Goal: Transaction & Acquisition: Subscribe to service/newsletter

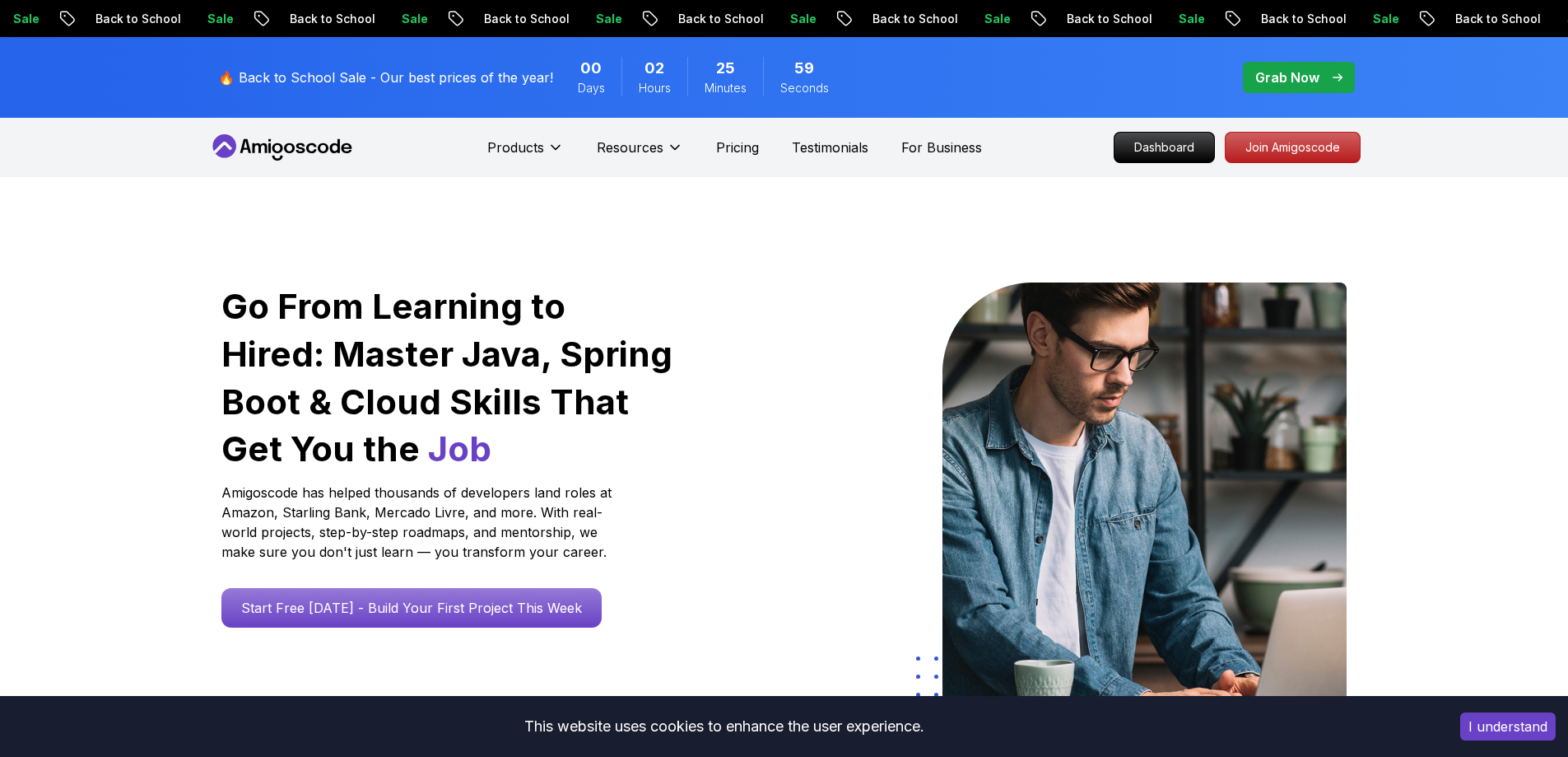
click at [842, 63] on div "🔥 Back to School Sale - Our best prices of the year! 00 Days 02 Hours 25 Minute…" at bounding box center [784, 77] width 1152 height 81
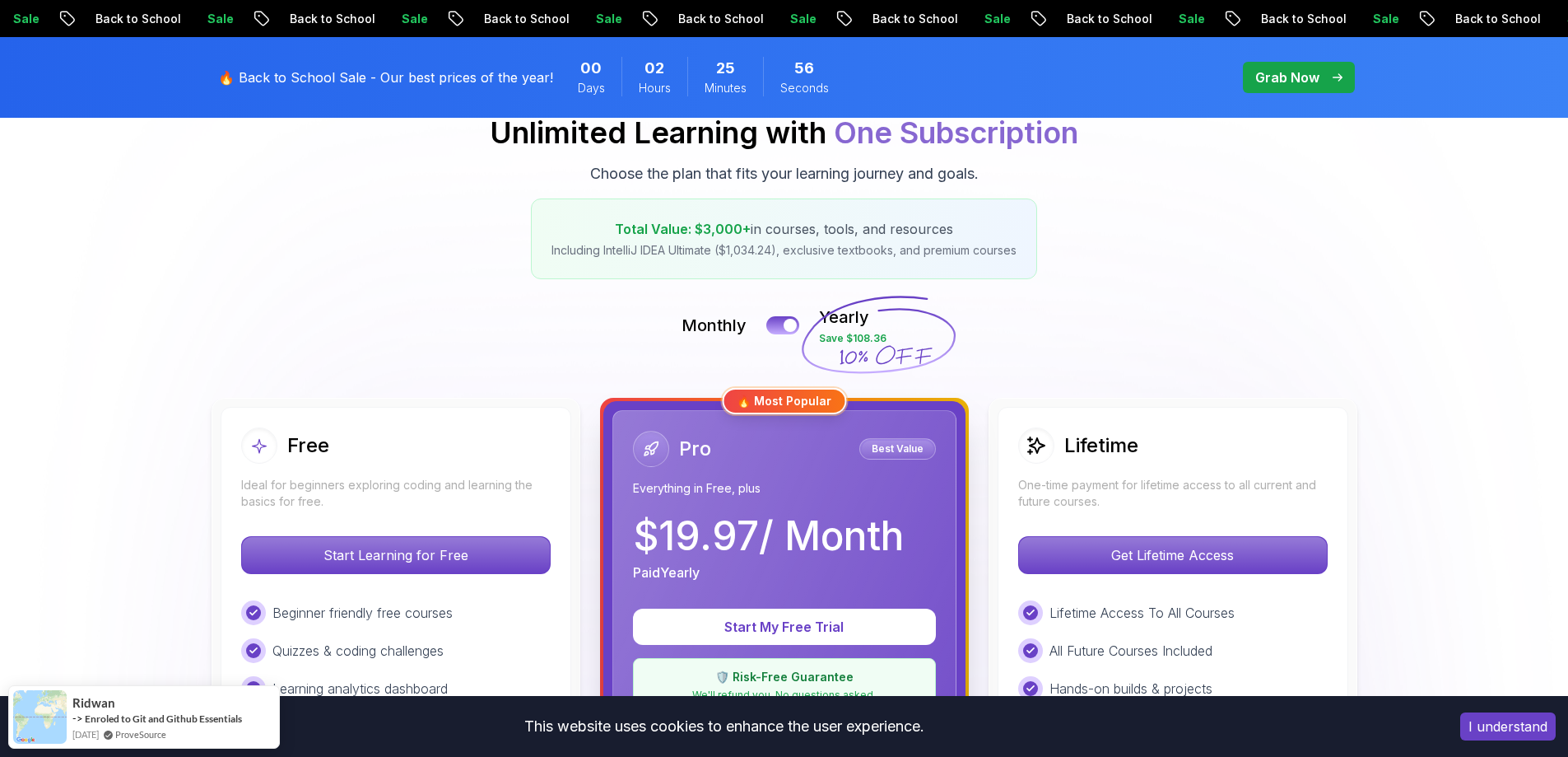
scroll to position [165, 0]
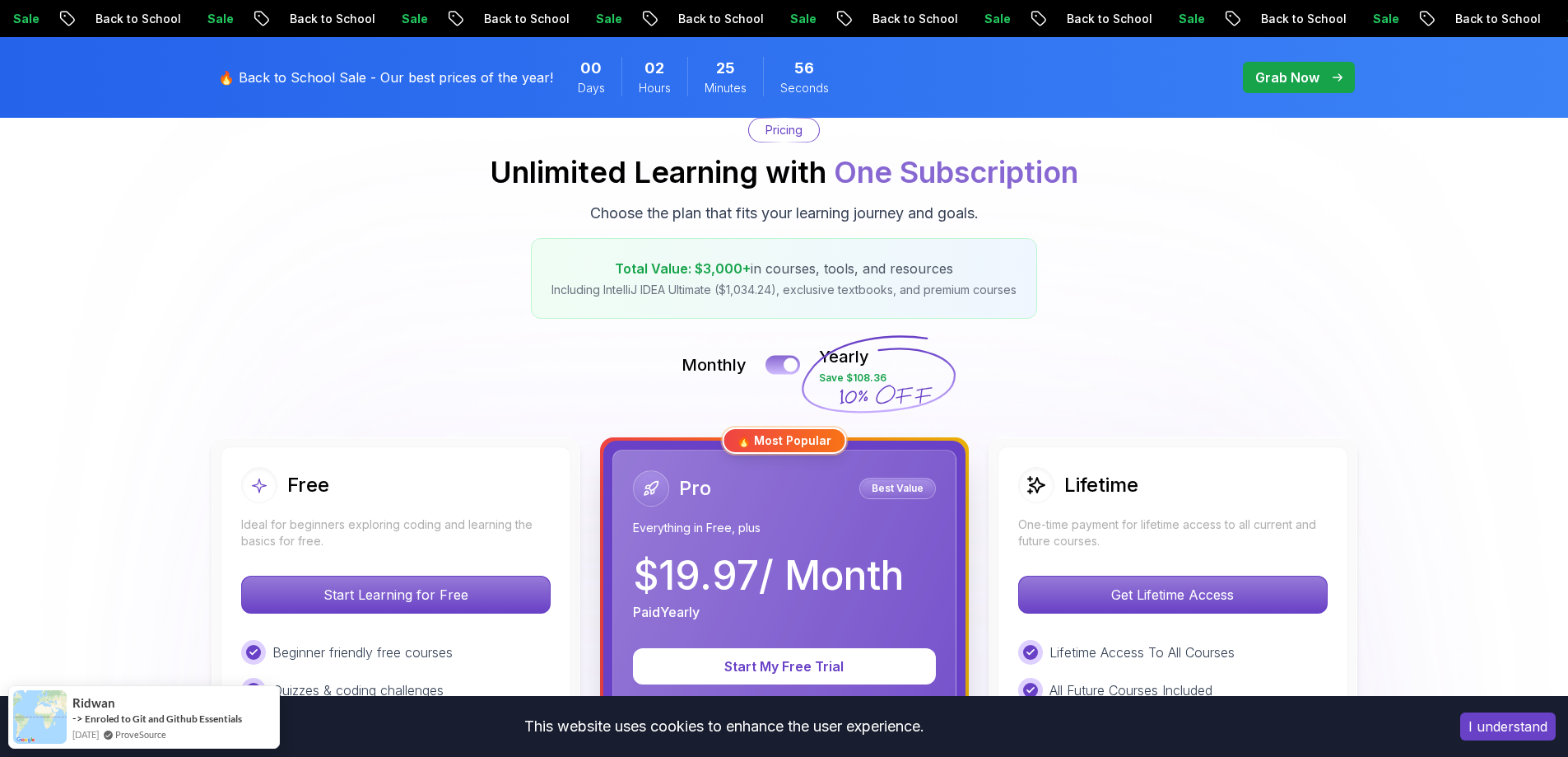
click at [781, 360] on button at bounding box center [783, 365] width 35 height 19
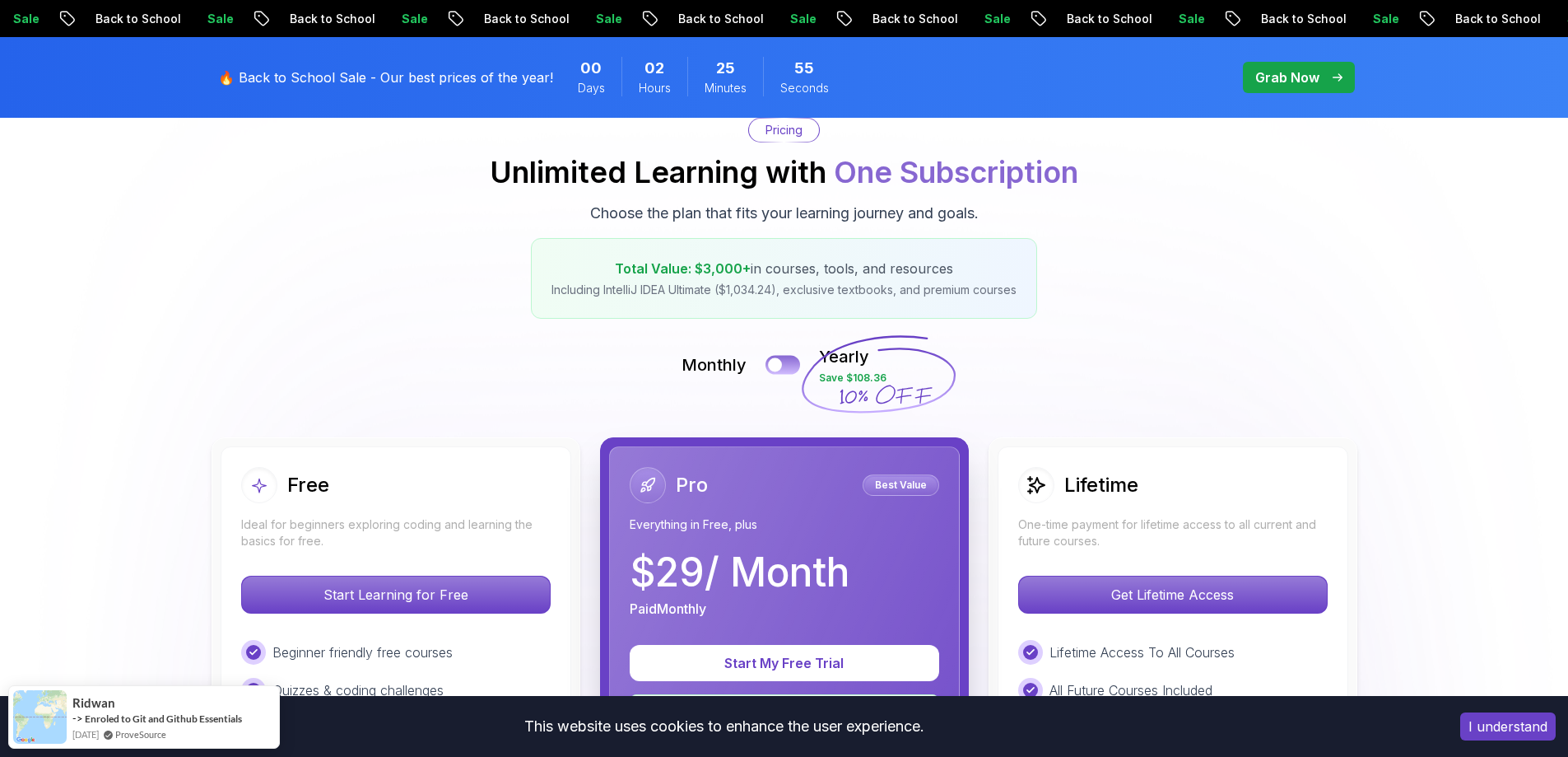
click at [781, 360] on div at bounding box center [775, 365] width 14 height 14
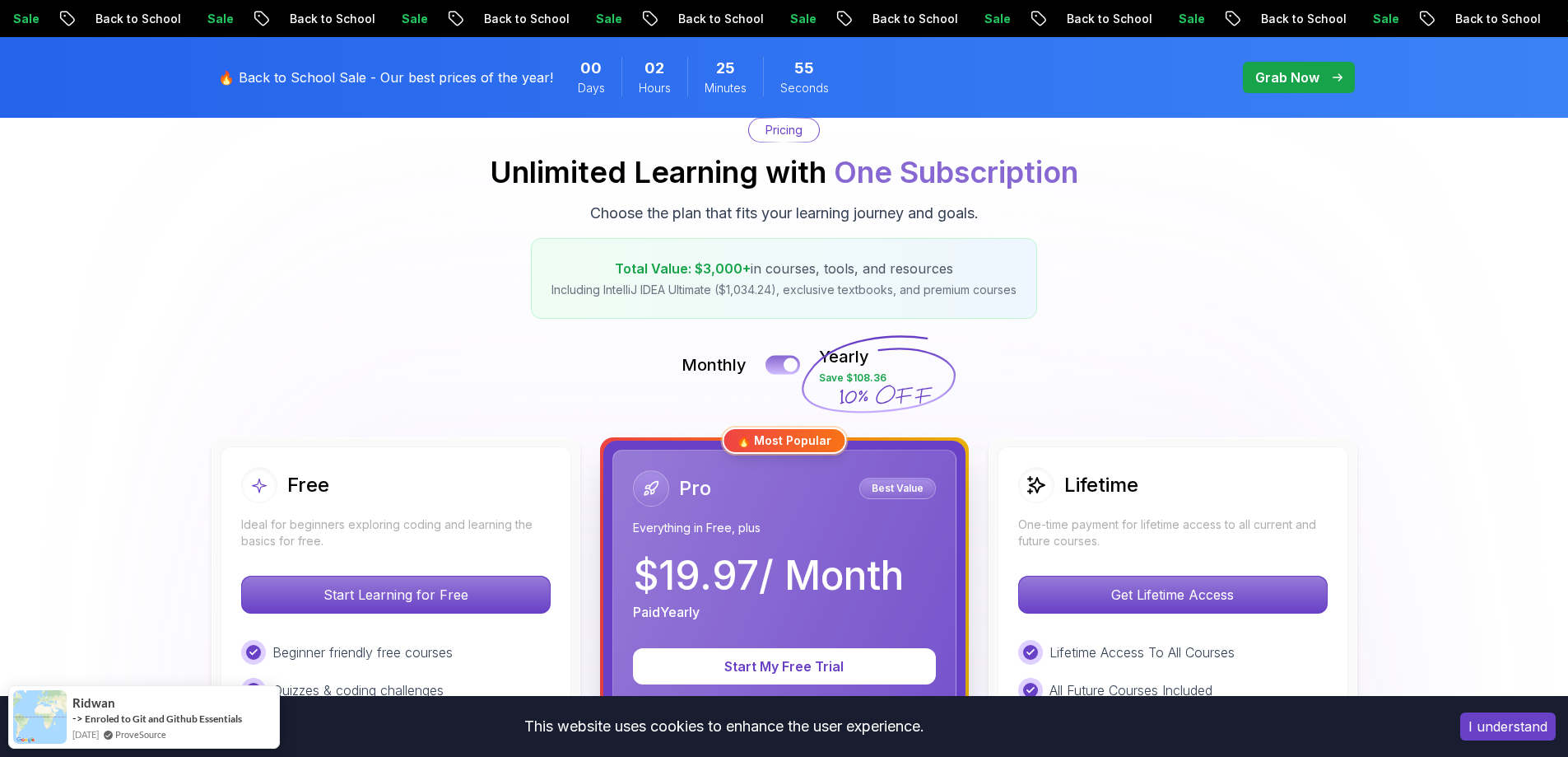
click at [781, 360] on button at bounding box center [783, 365] width 35 height 19
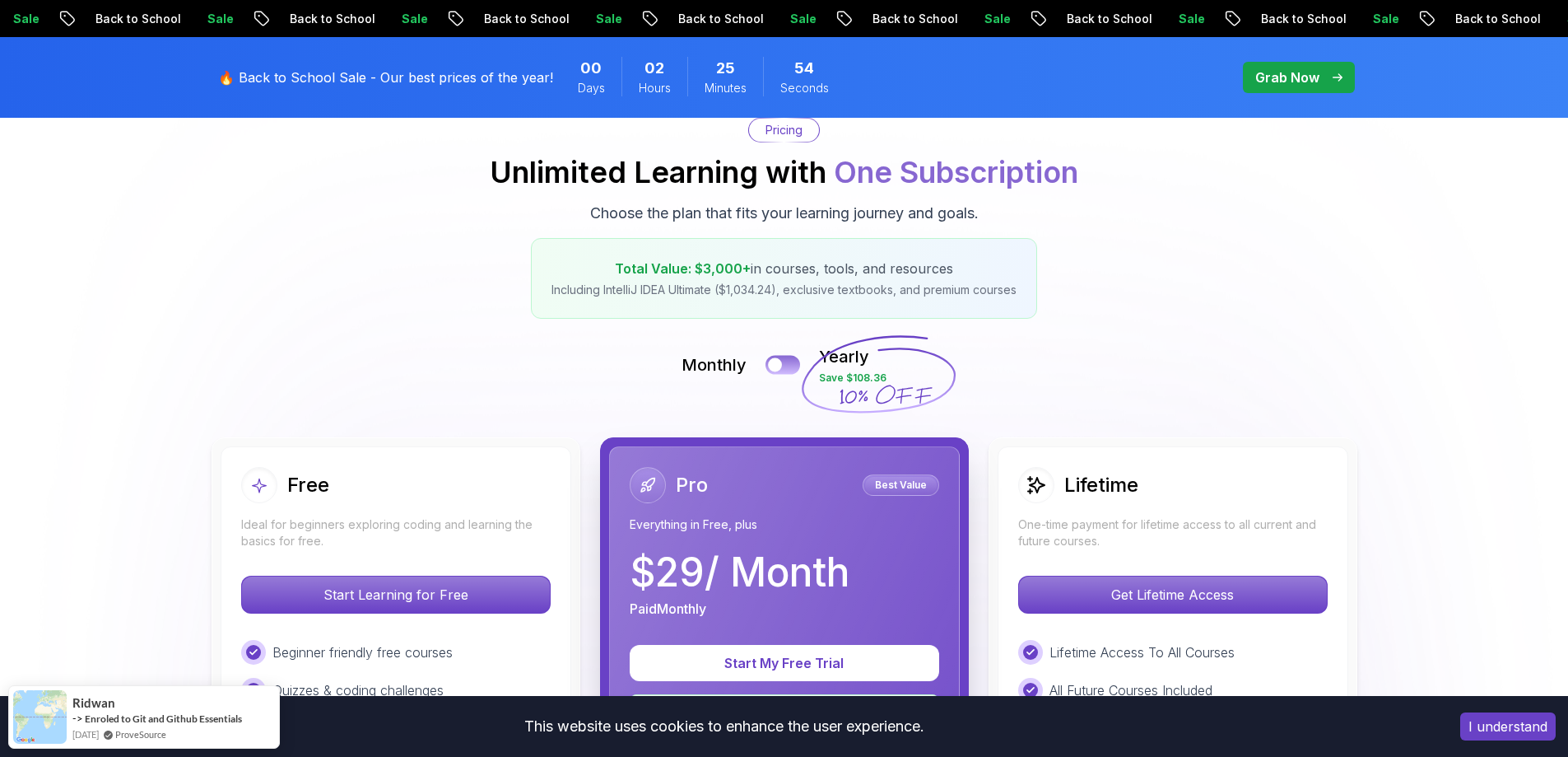
click at [781, 360] on div at bounding box center [775, 365] width 14 height 14
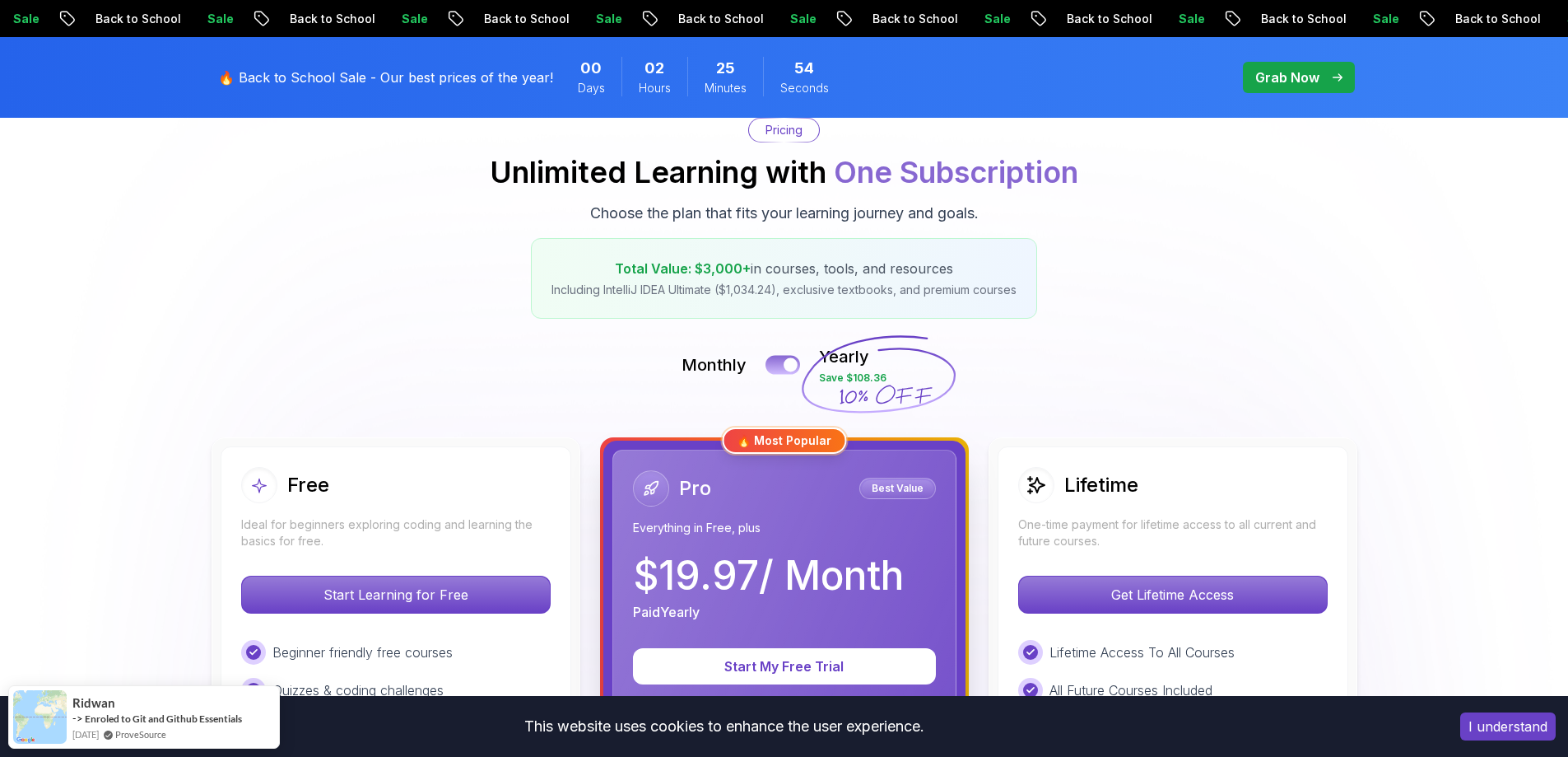
click at [781, 360] on button at bounding box center [783, 365] width 35 height 19
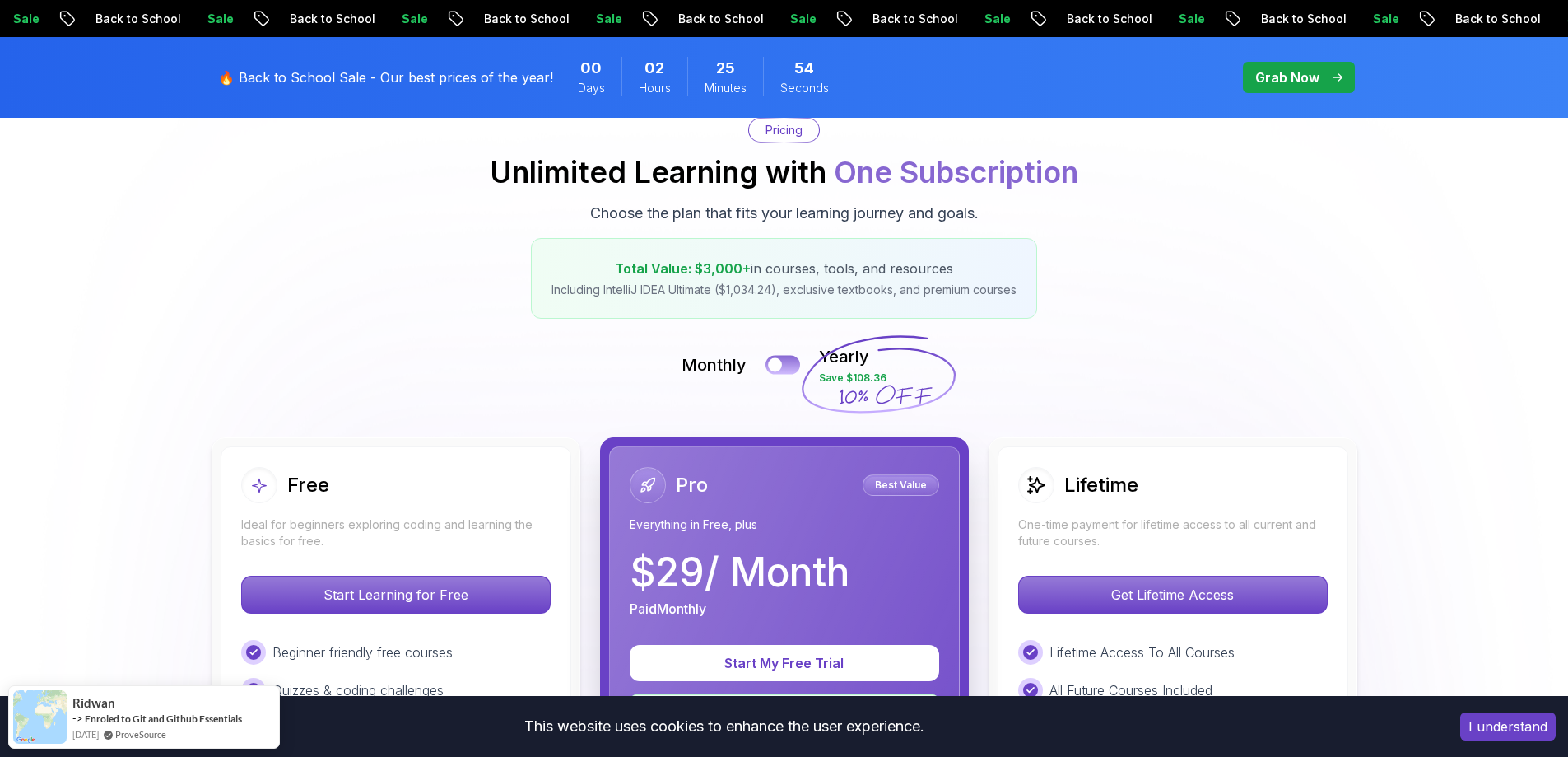
click at [781, 360] on div at bounding box center [775, 365] width 14 height 14
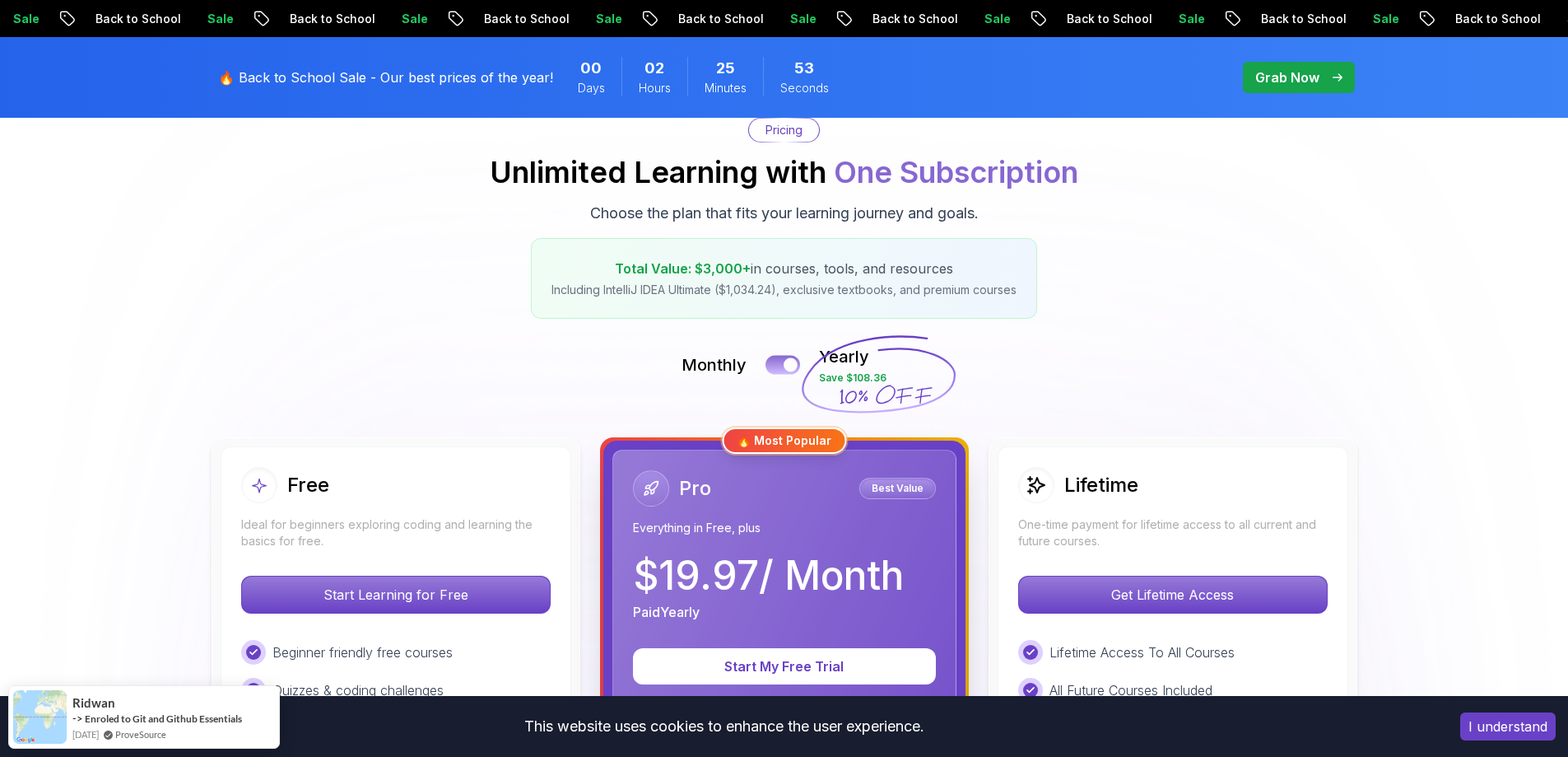
click at [781, 360] on button at bounding box center [783, 365] width 35 height 19
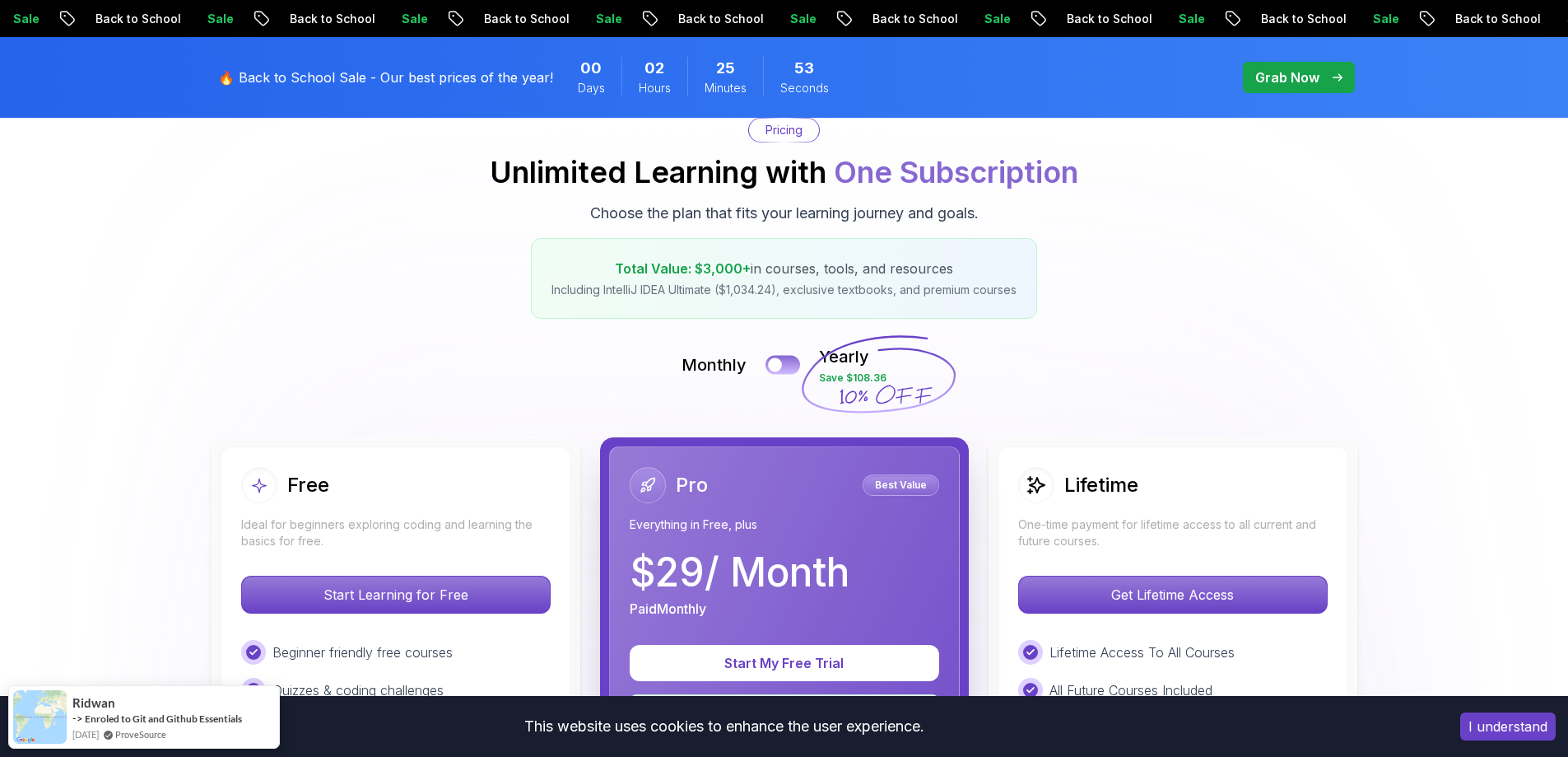
click at [781, 360] on div at bounding box center [775, 365] width 14 height 14
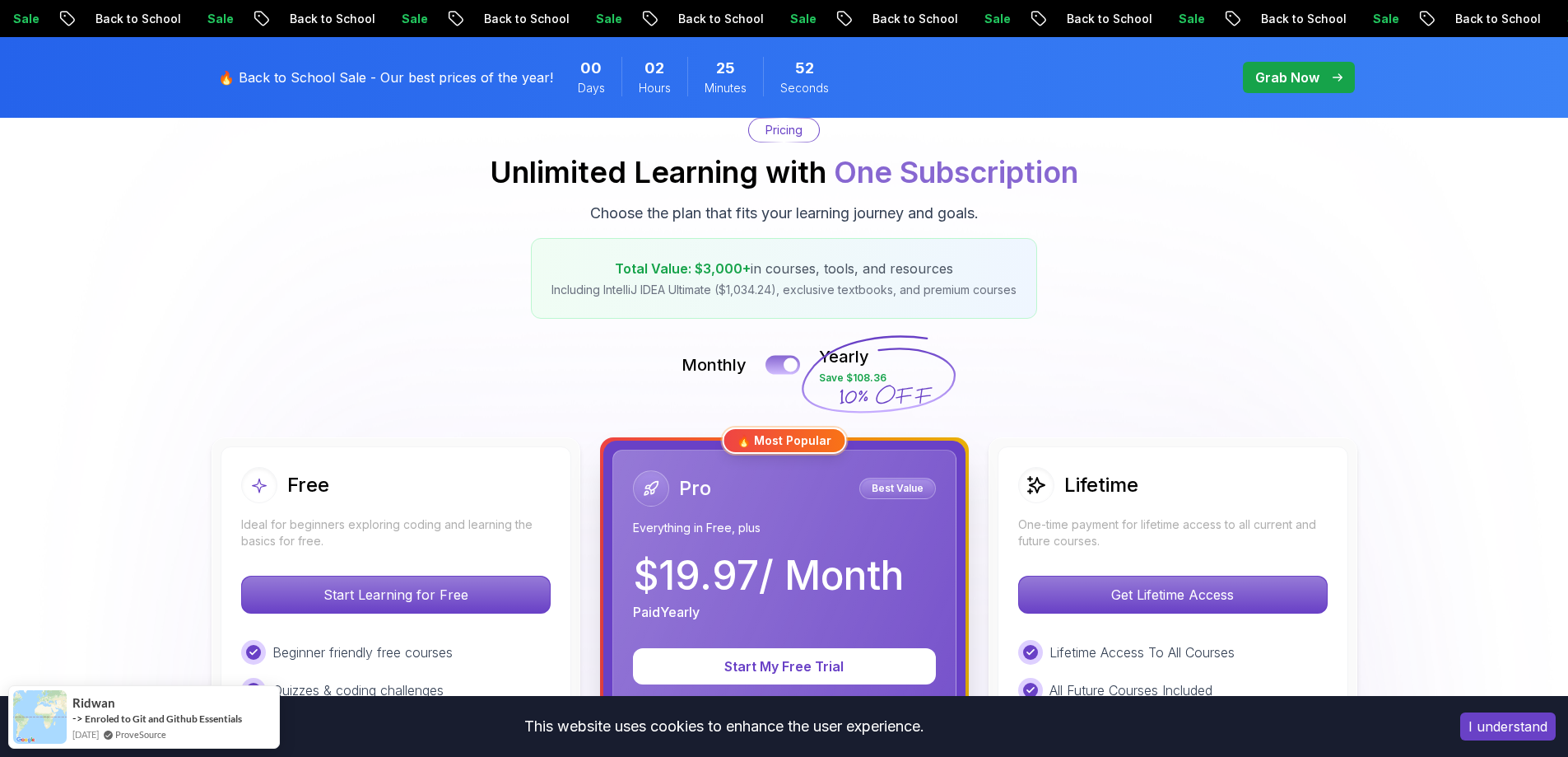
click at [781, 360] on button at bounding box center [783, 365] width 35 height 19
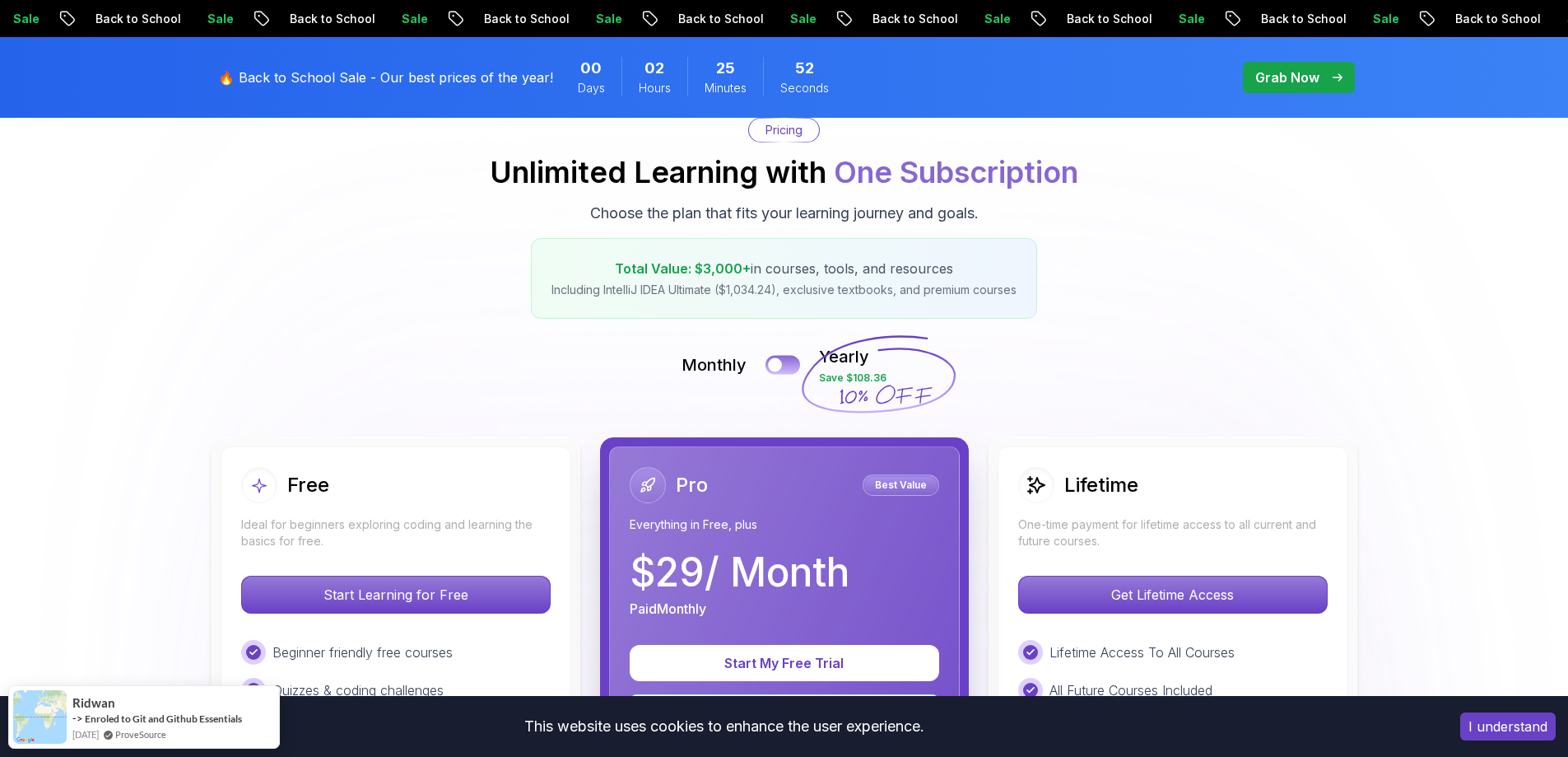
click at [781, 360] on div at bounding box center [775, 365] width 14 height 14
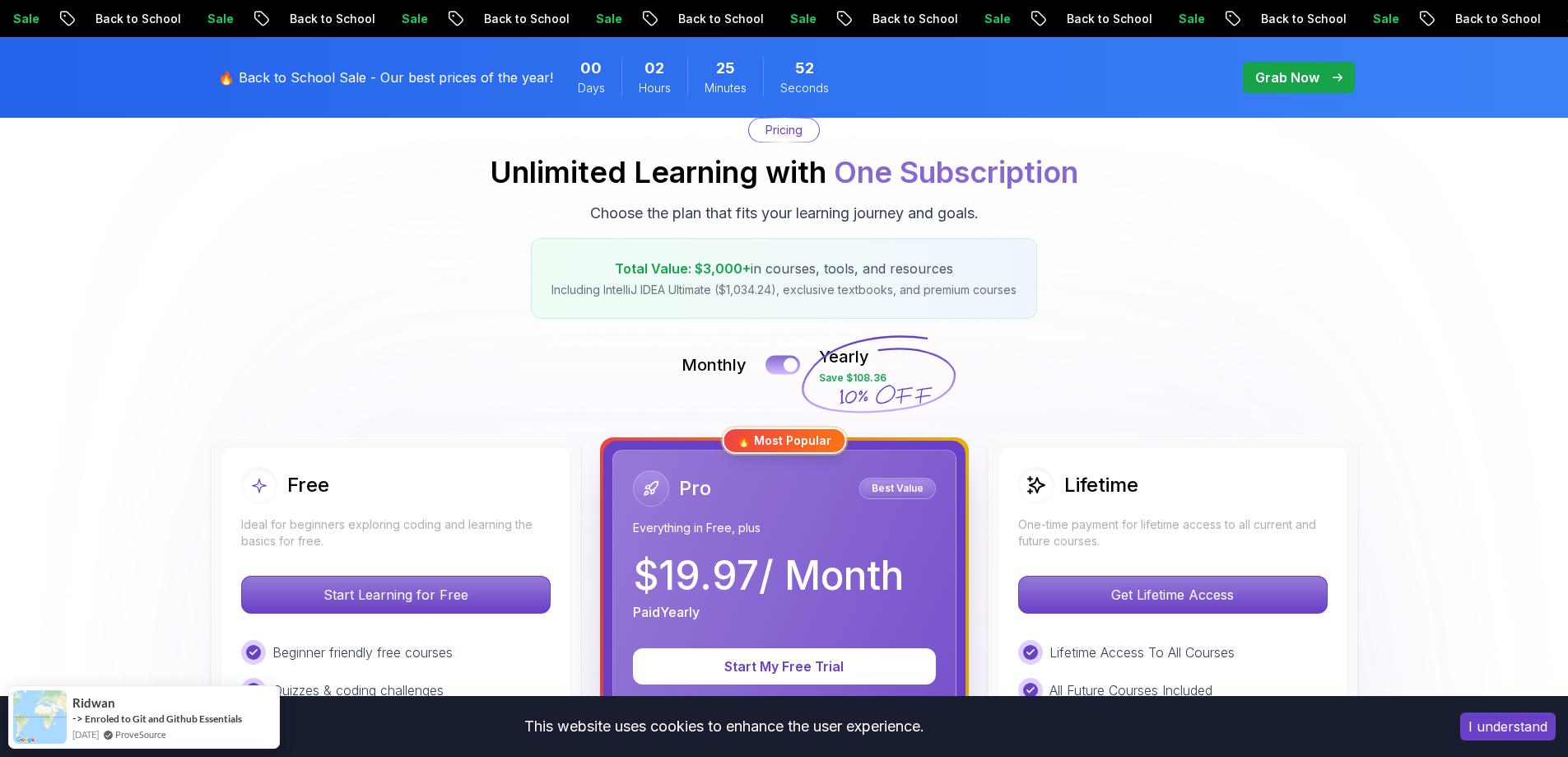
click at [781, 360] on button at bounding box center [783, 365] width 35 height 19
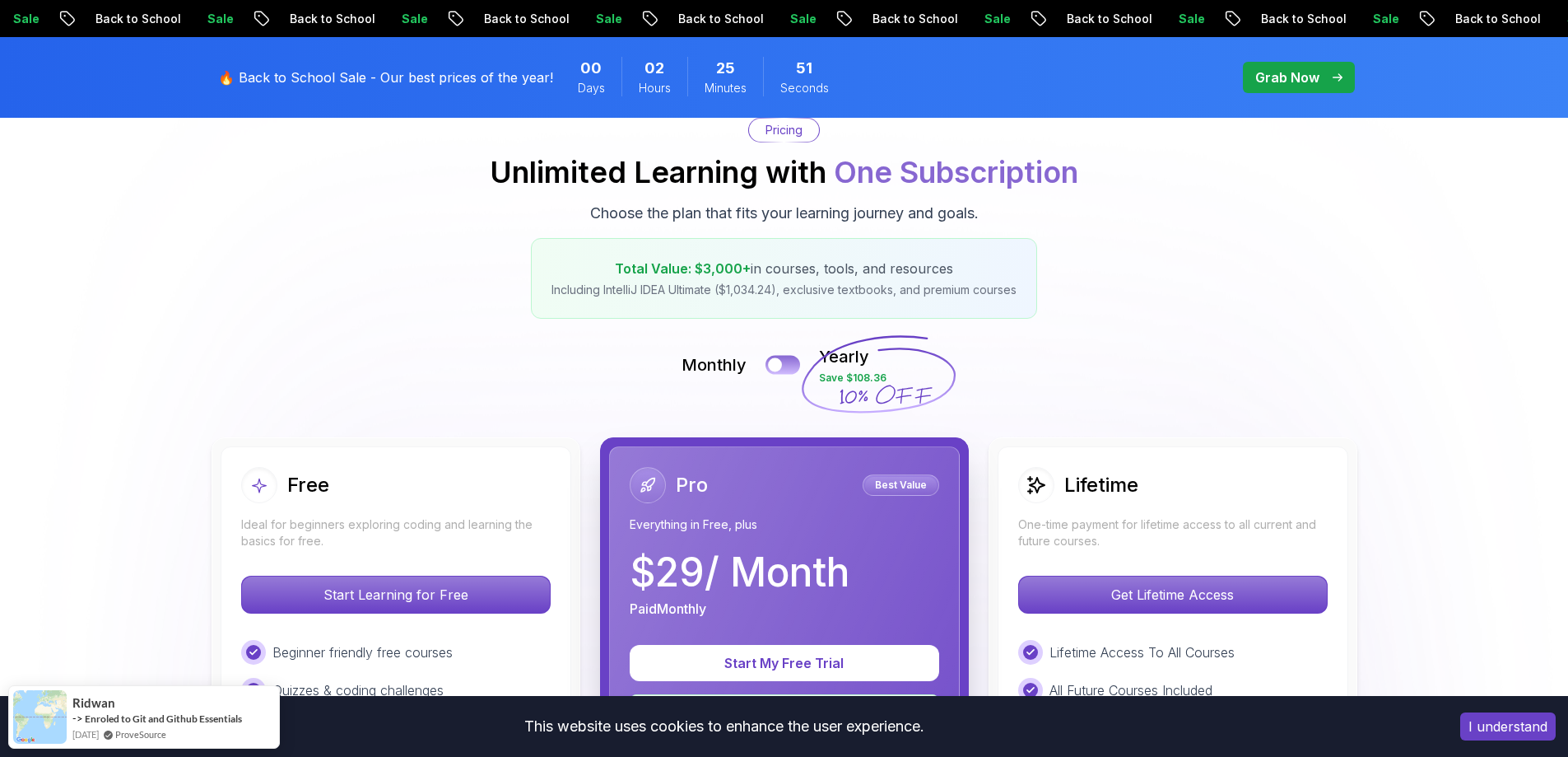
click at [781, 360] on div at bounding box center [775, 365] width 14 height 14
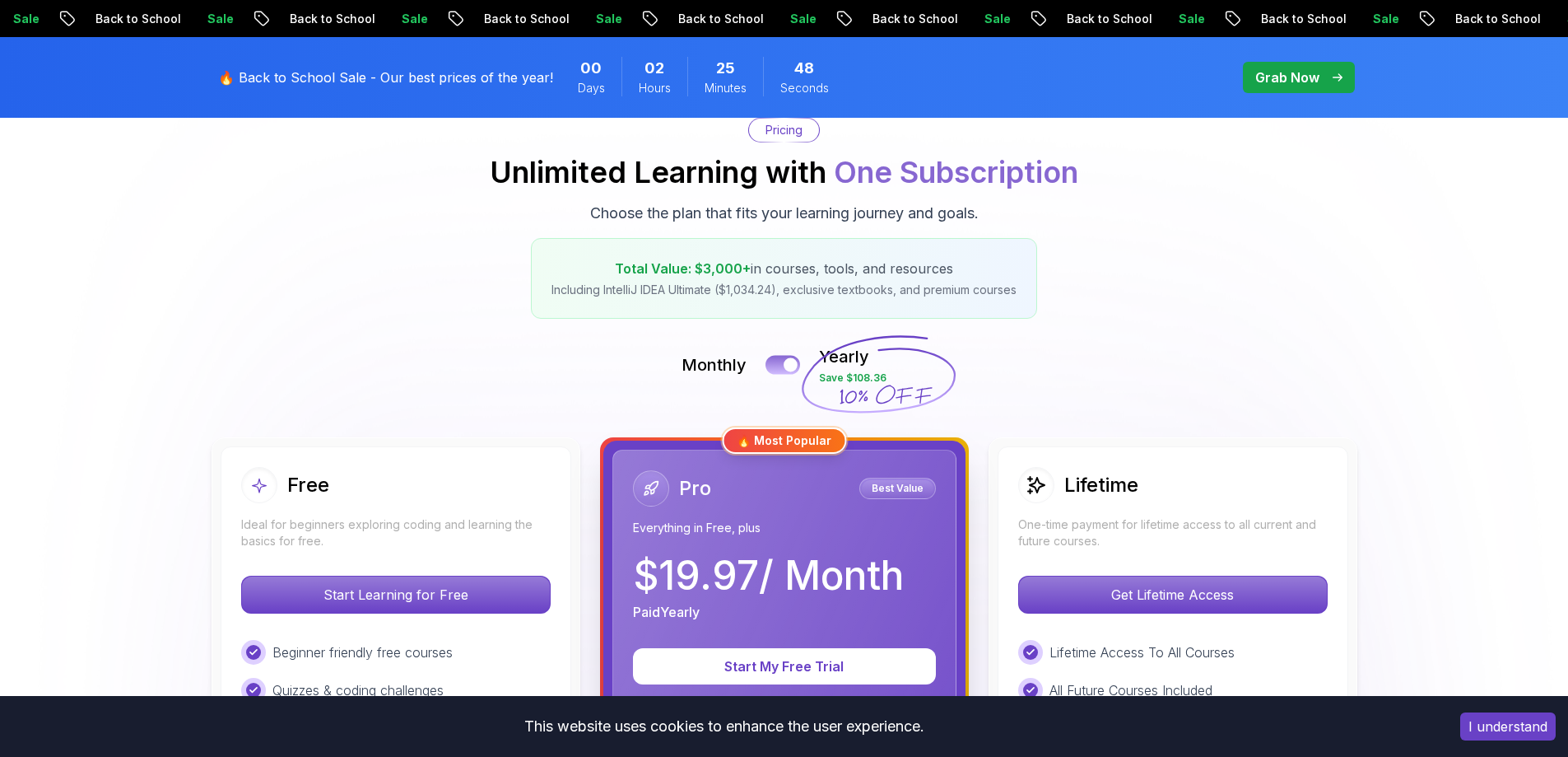
click at [788, 366] on div at bounding box center [790, 365] width 14 height 14
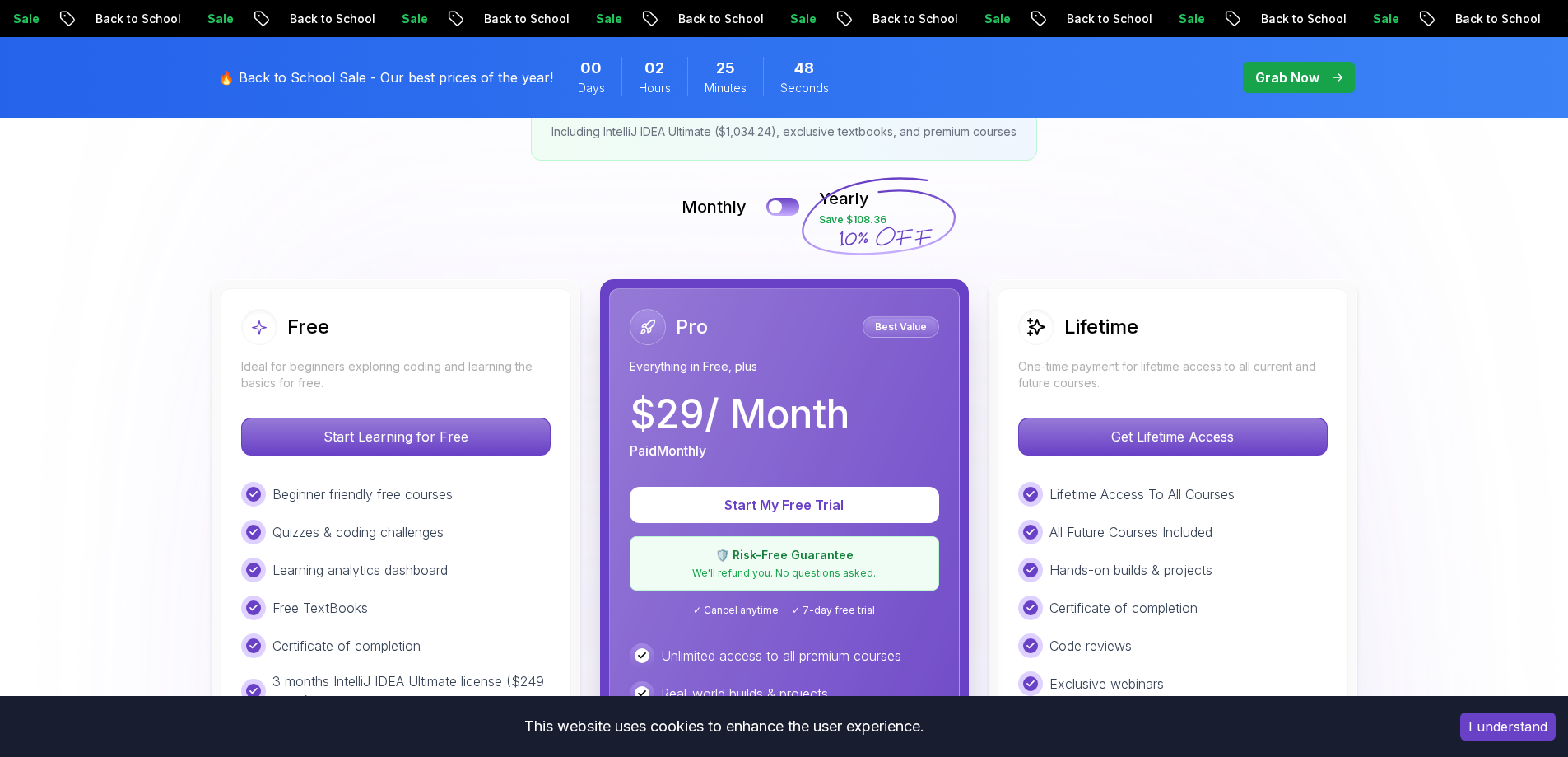
scroll to position [329, 0]
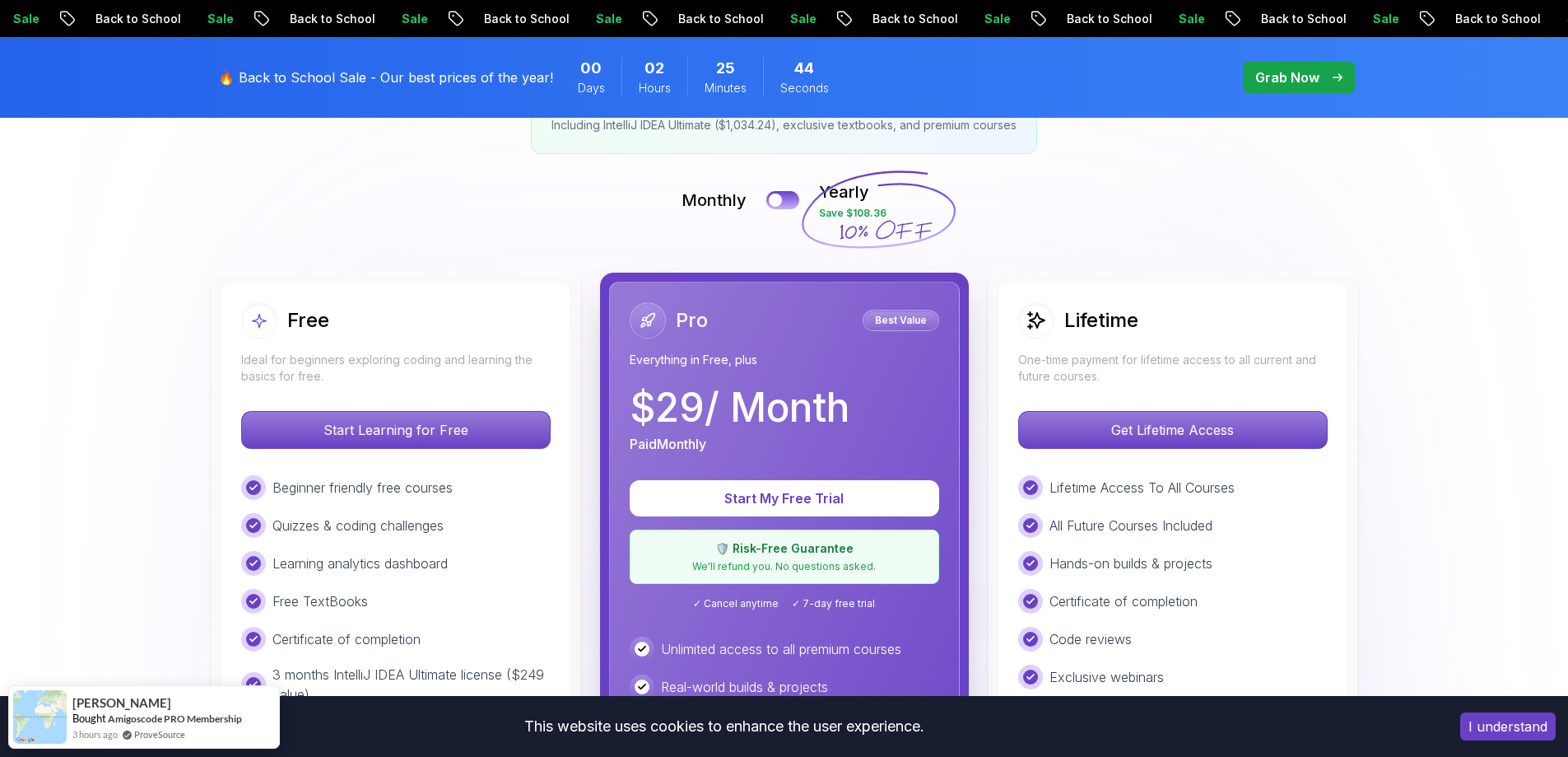
drag, startPoint x: 650, startPoint y: 400, endPoint x: 904, endPoint y: 411, distance: 254.2
click at [901, 412] on div "$ 29 / Month Paid Monthly" at bounding box center [784, 421] width 309 height 66
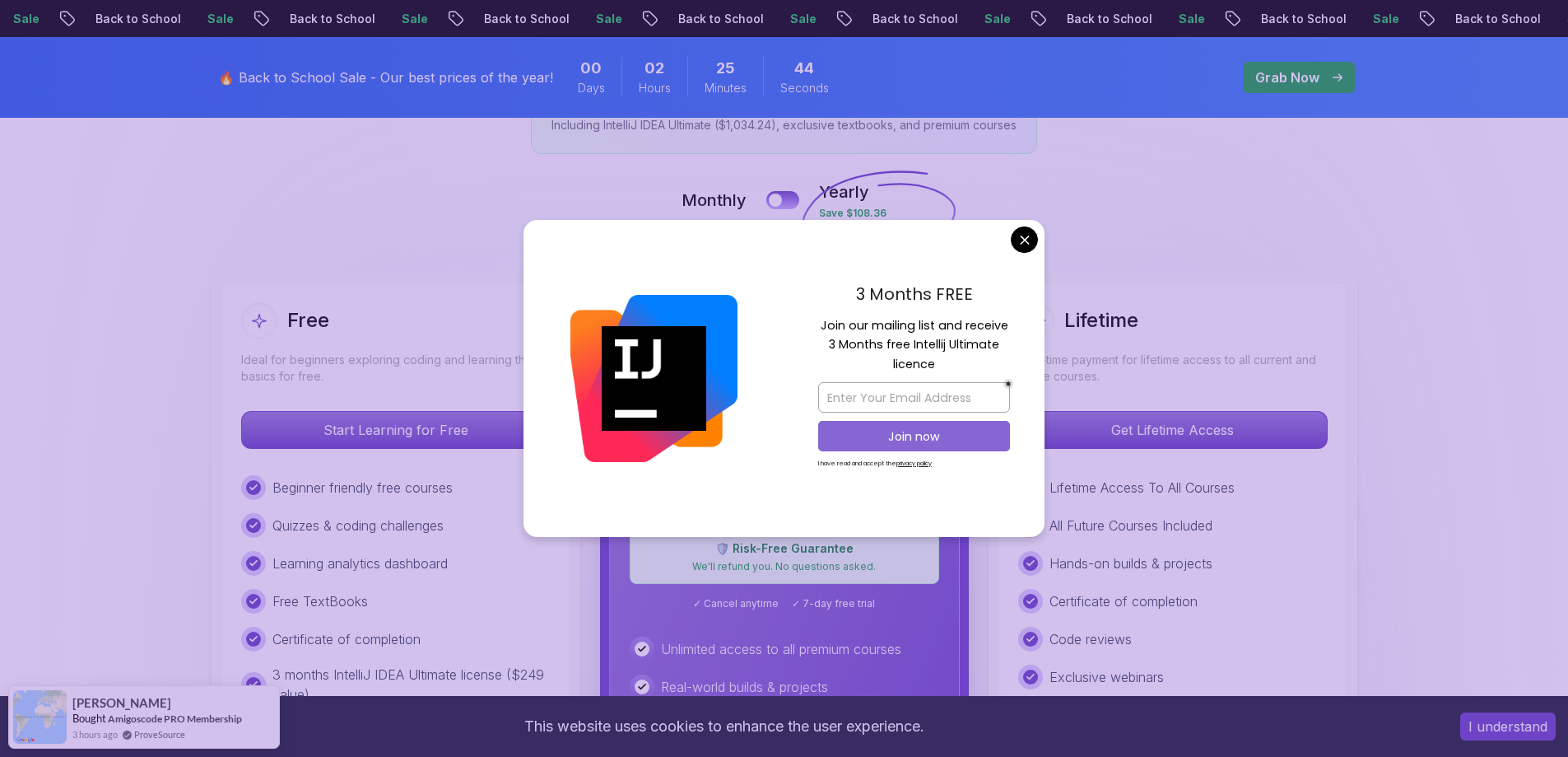
click at [904, 411] on div at bounding box center [913, 397] width 191 height 39
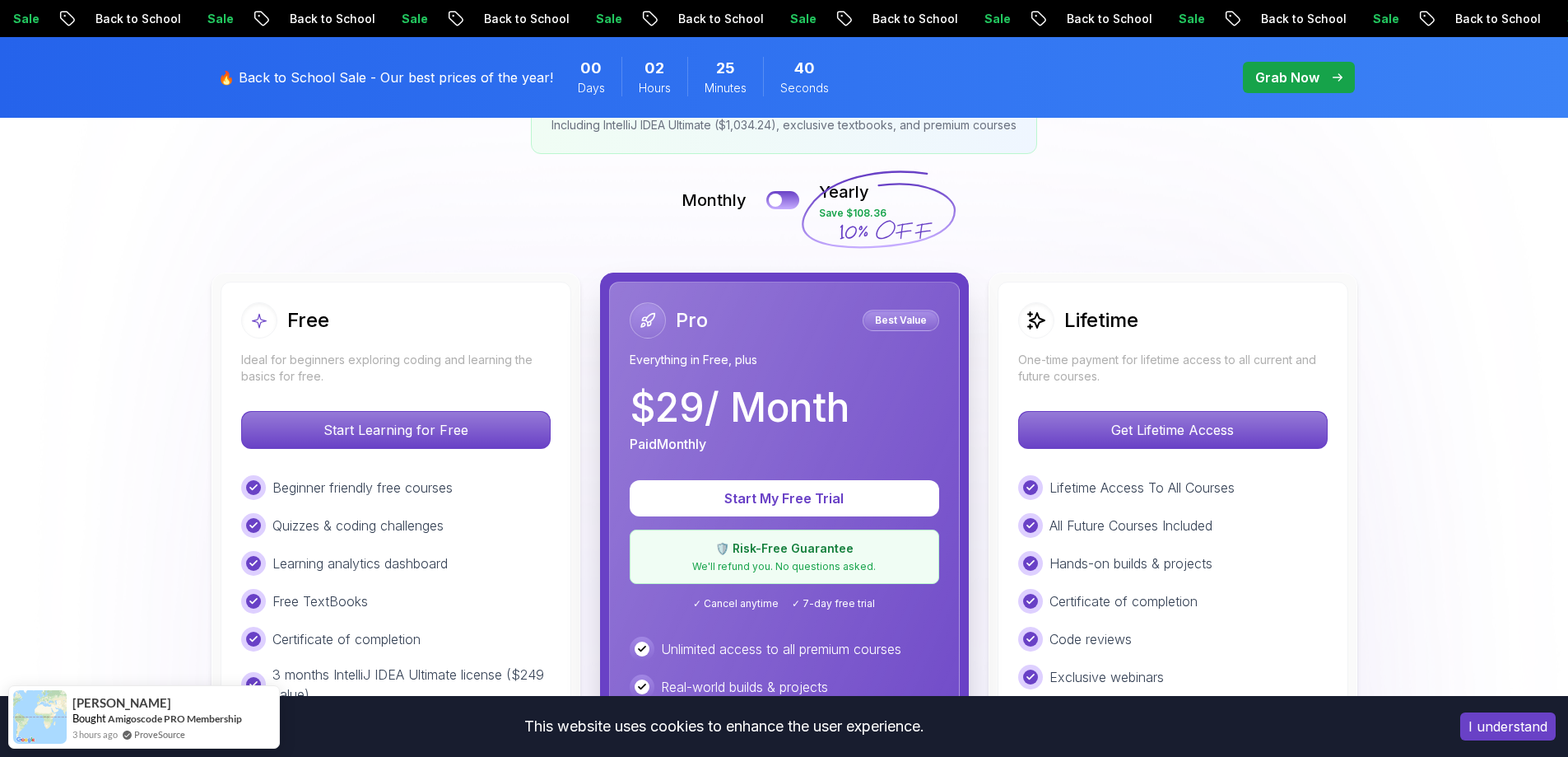
drag, startPoint x: 844, startPoint y: 206, endPoint x: 907, endPoint y: 210, distance: 63.1
click at [907, 210] on icon at bounding box center [878, 210] width 158 height 145
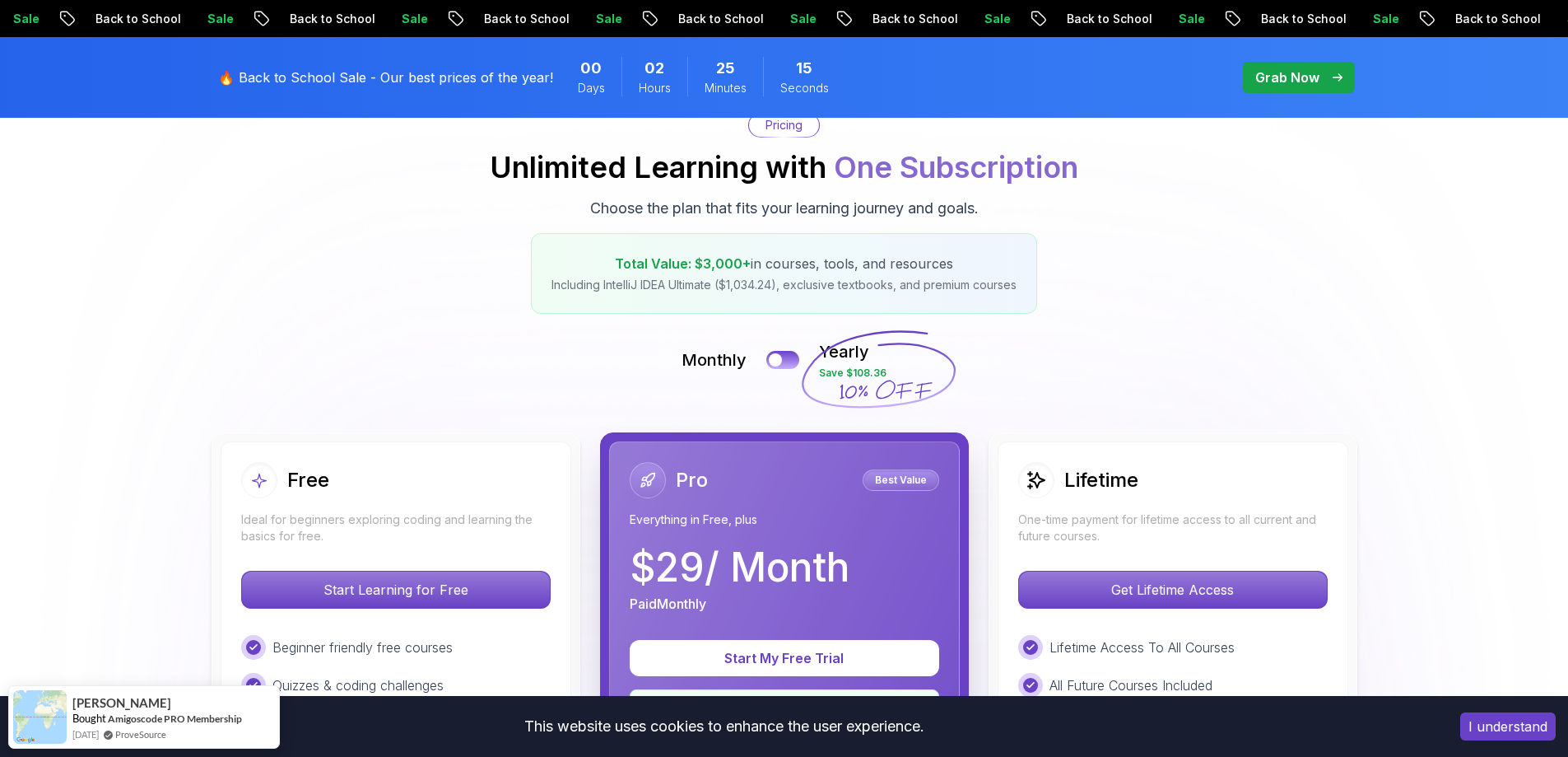
scroll to position [165, 0]
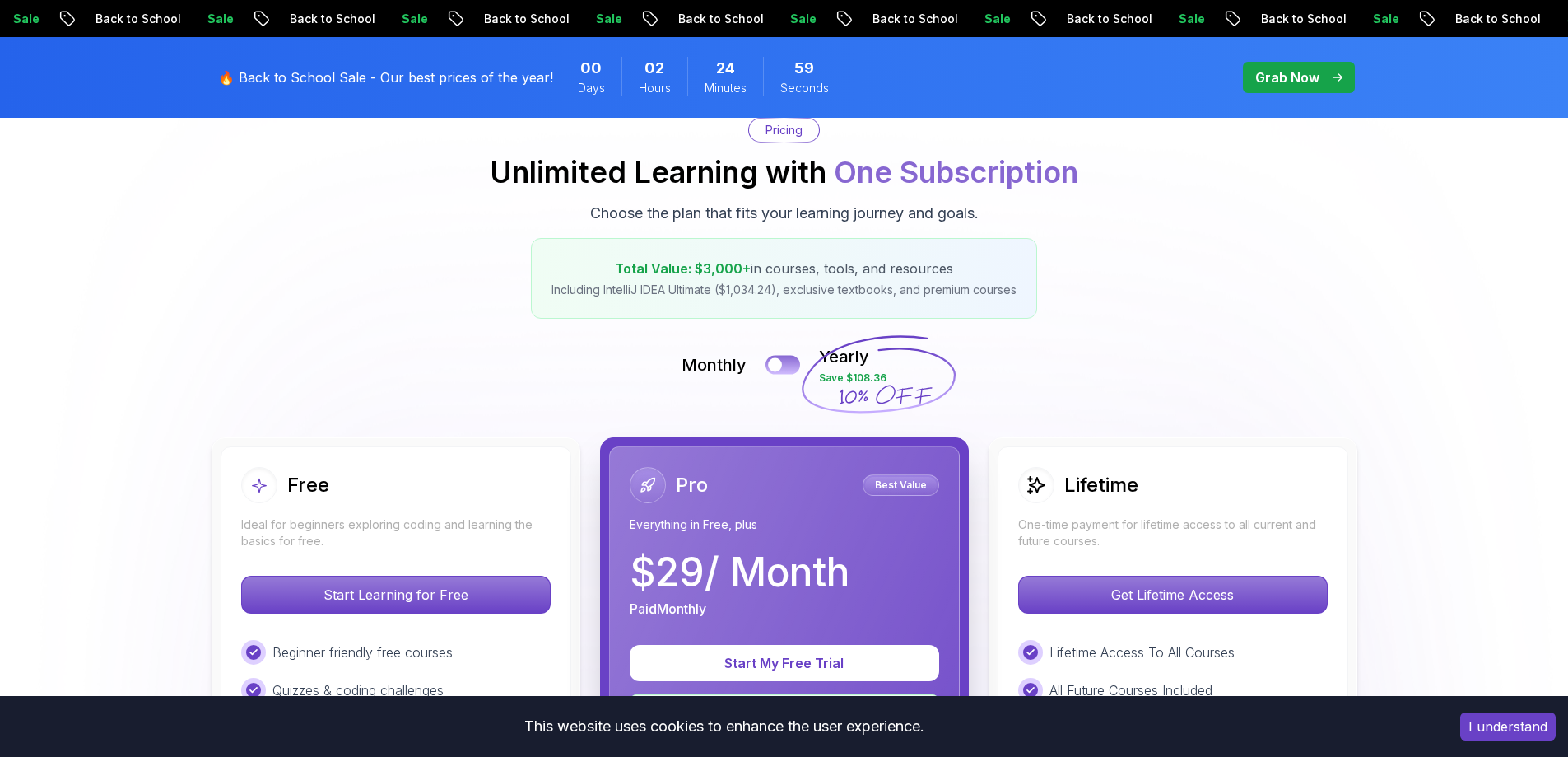
click at [781, 361] on div at bounding box center [775, 365] width 14 height 14
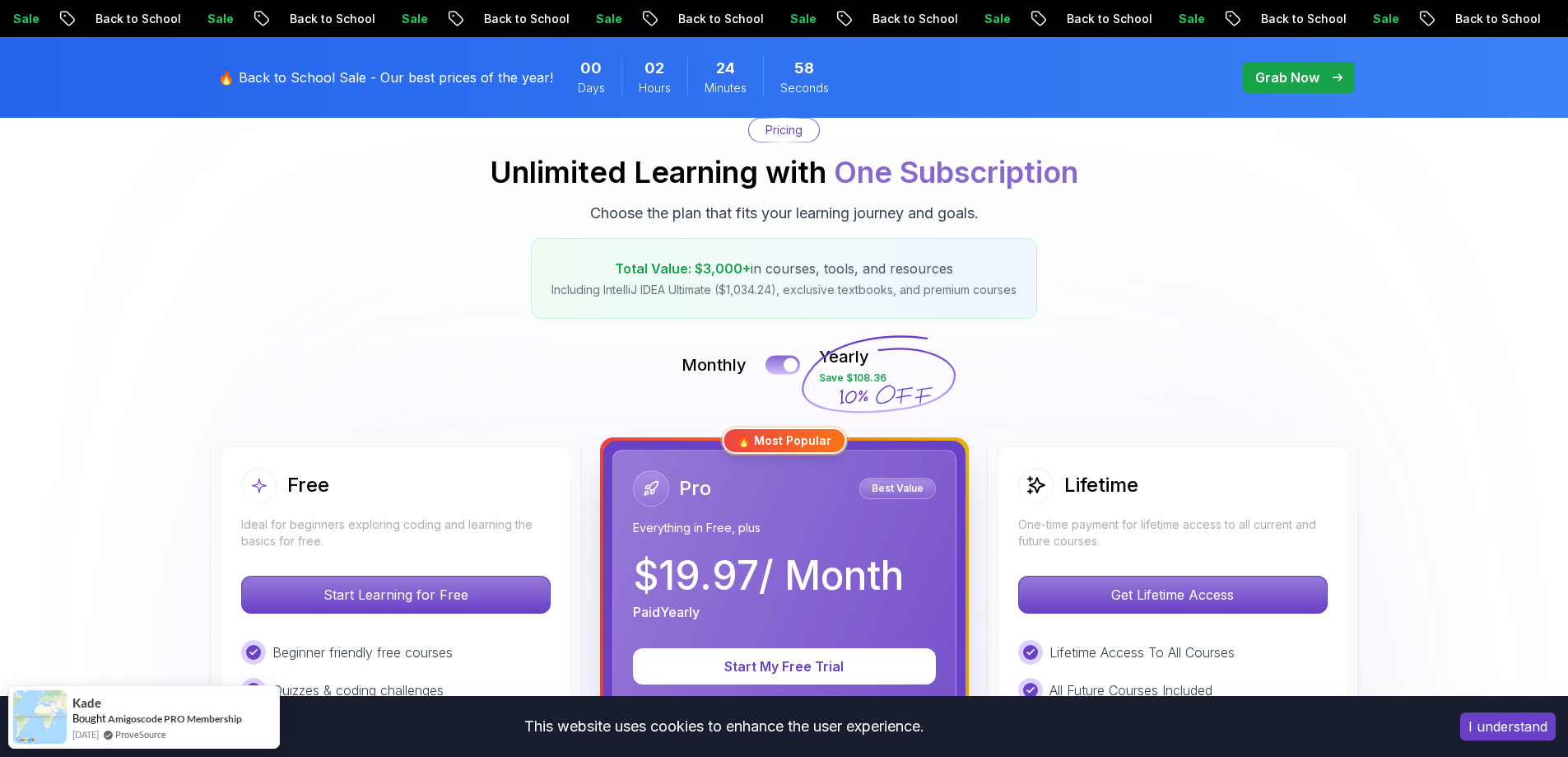
click at [785, 368] on div at bounding box center [790, 365] width 14 height 14
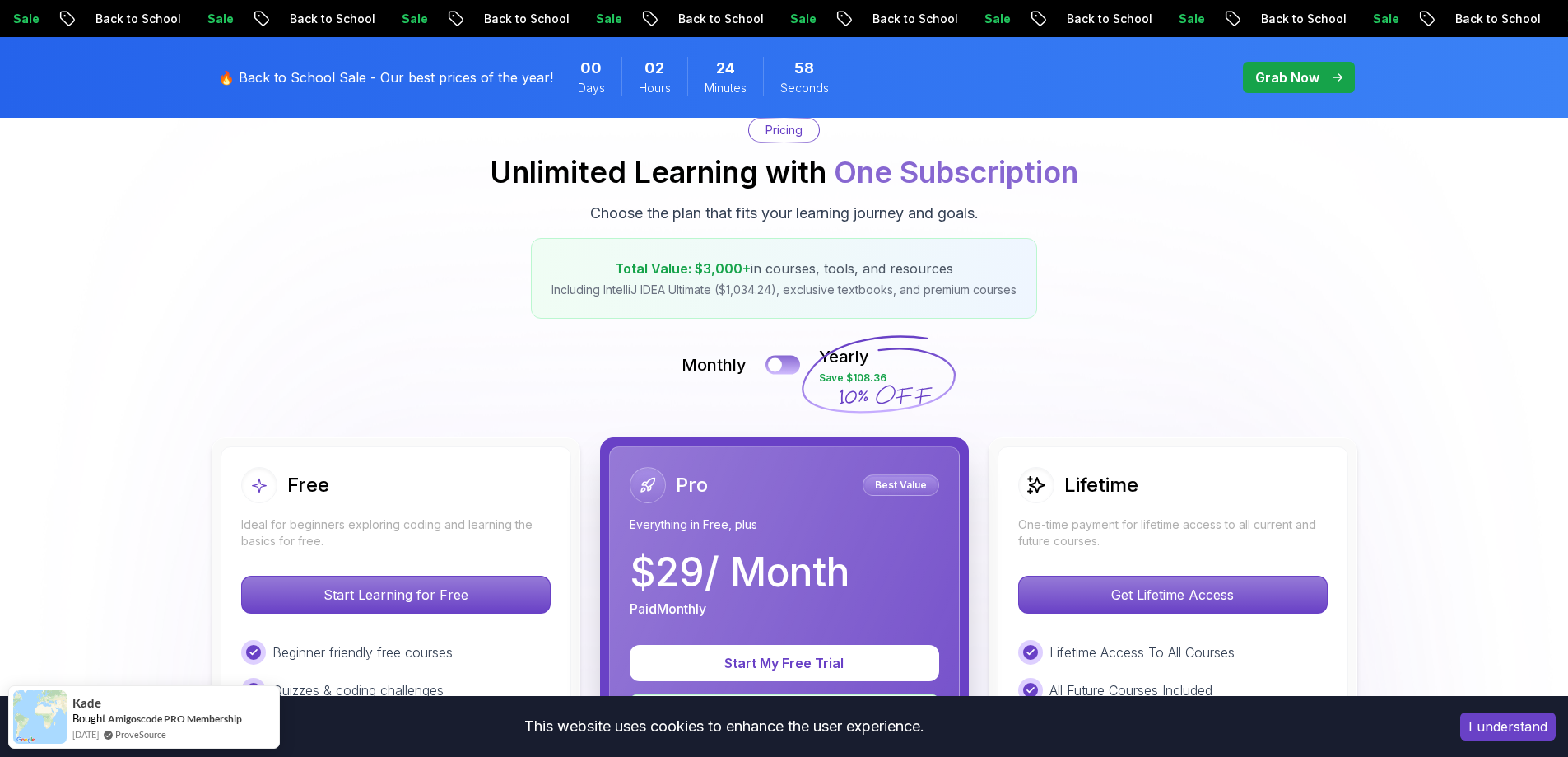
click at [784, 367] on button at bounding box center [783, 365] width 35 height 19
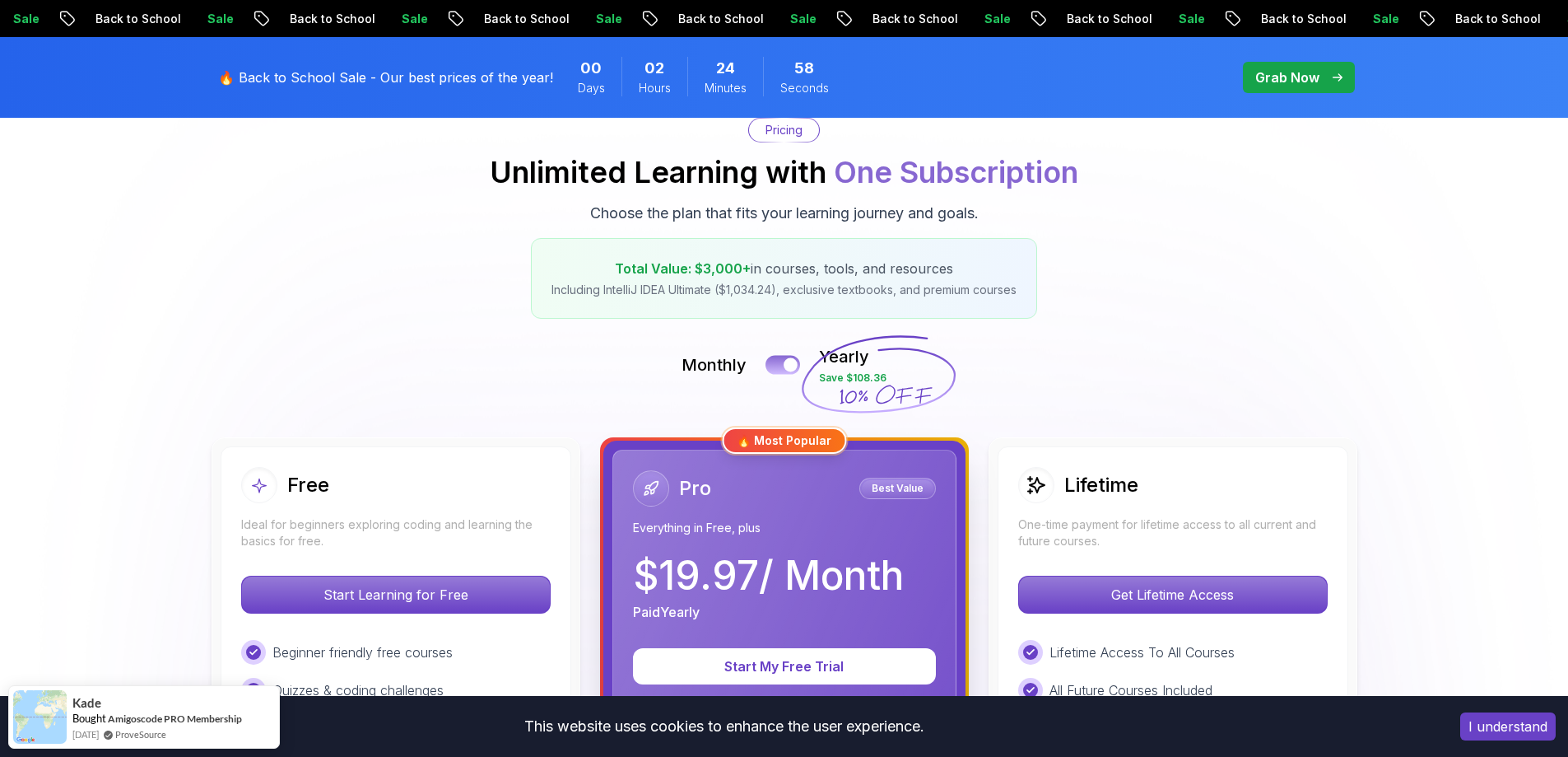
click at [784, 367] on div at bounding box center [790, 365] width 14 height 14
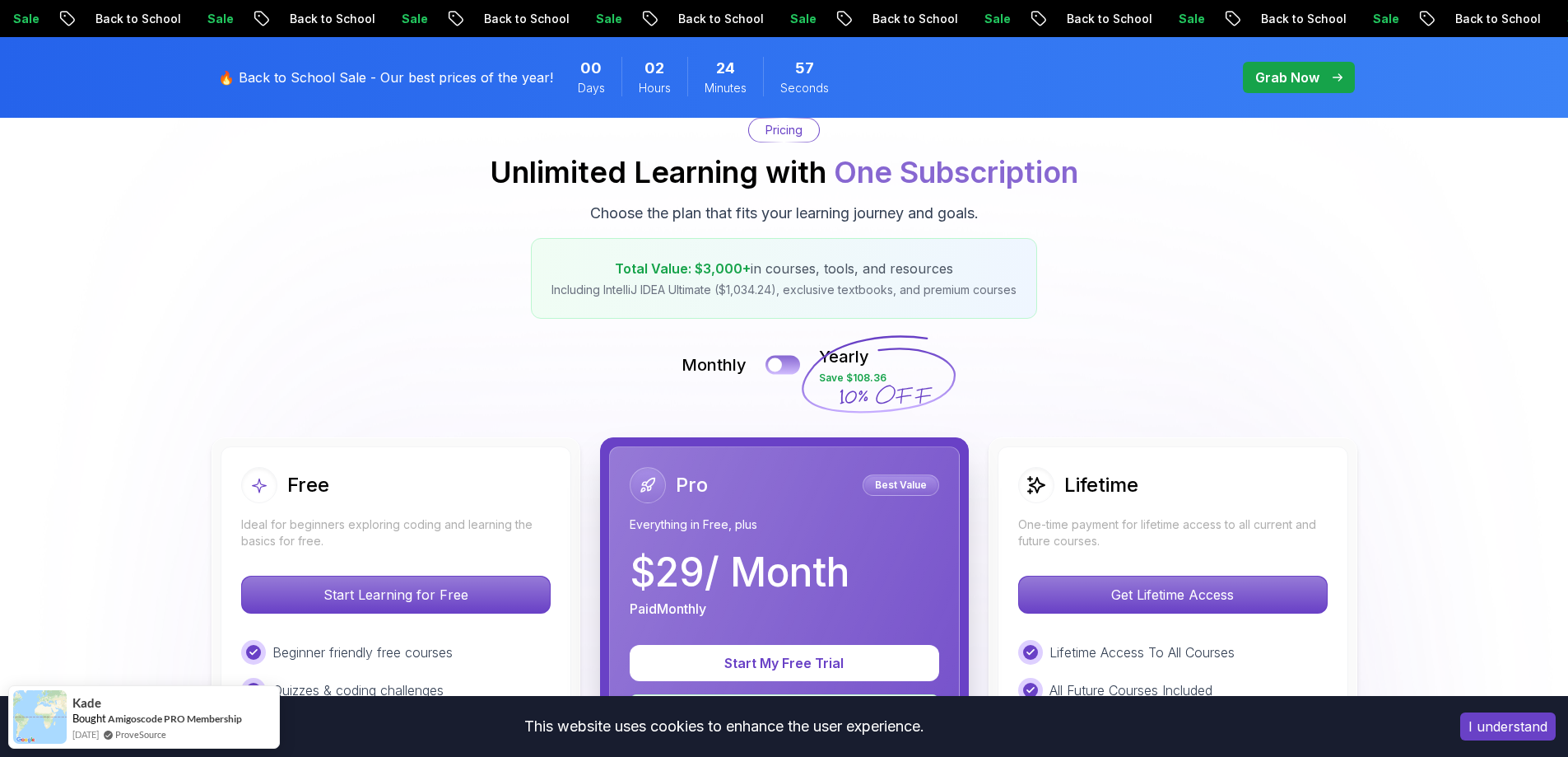
click at [784, 367] on button at bounding box center [783, 365] width 35 height 19
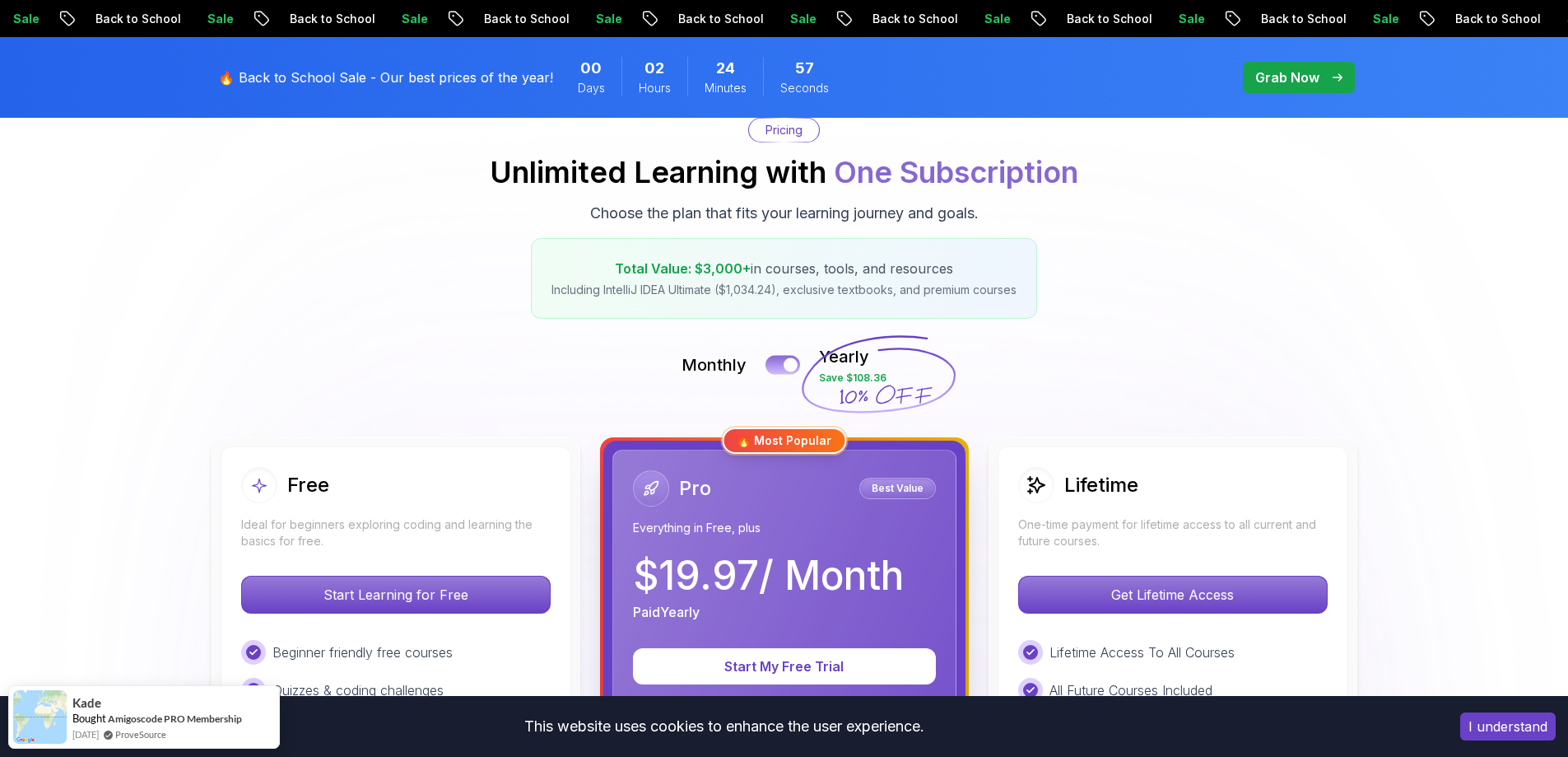
click at [784, 367] on div at bounding box center [790, 365] width 14 height 14
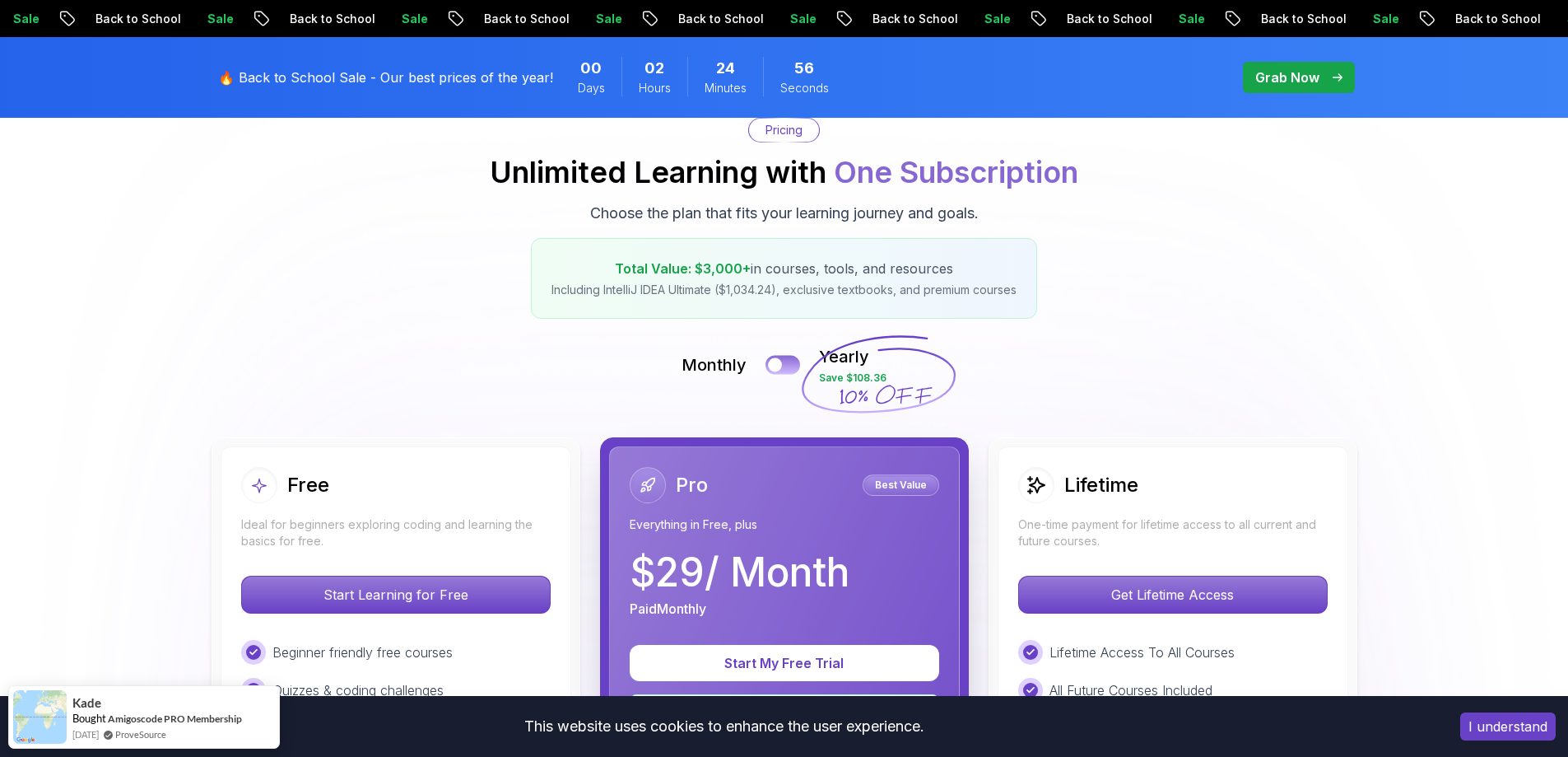
click at [784, 367] on button at bounding box center [783, 365] width 35 height 19
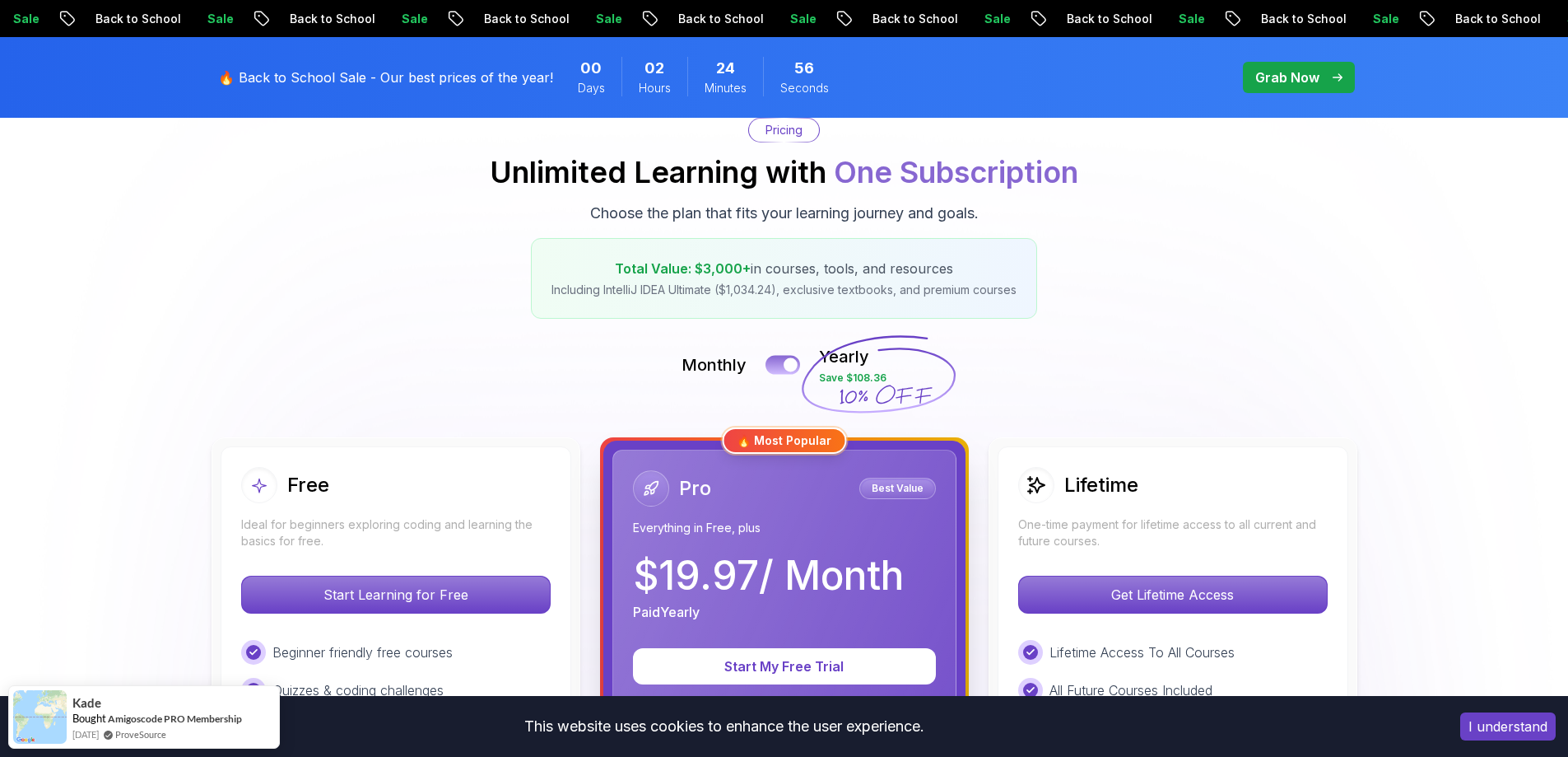
click at [784, 367] on div at bounding box center [790, 365] width 14 height 14
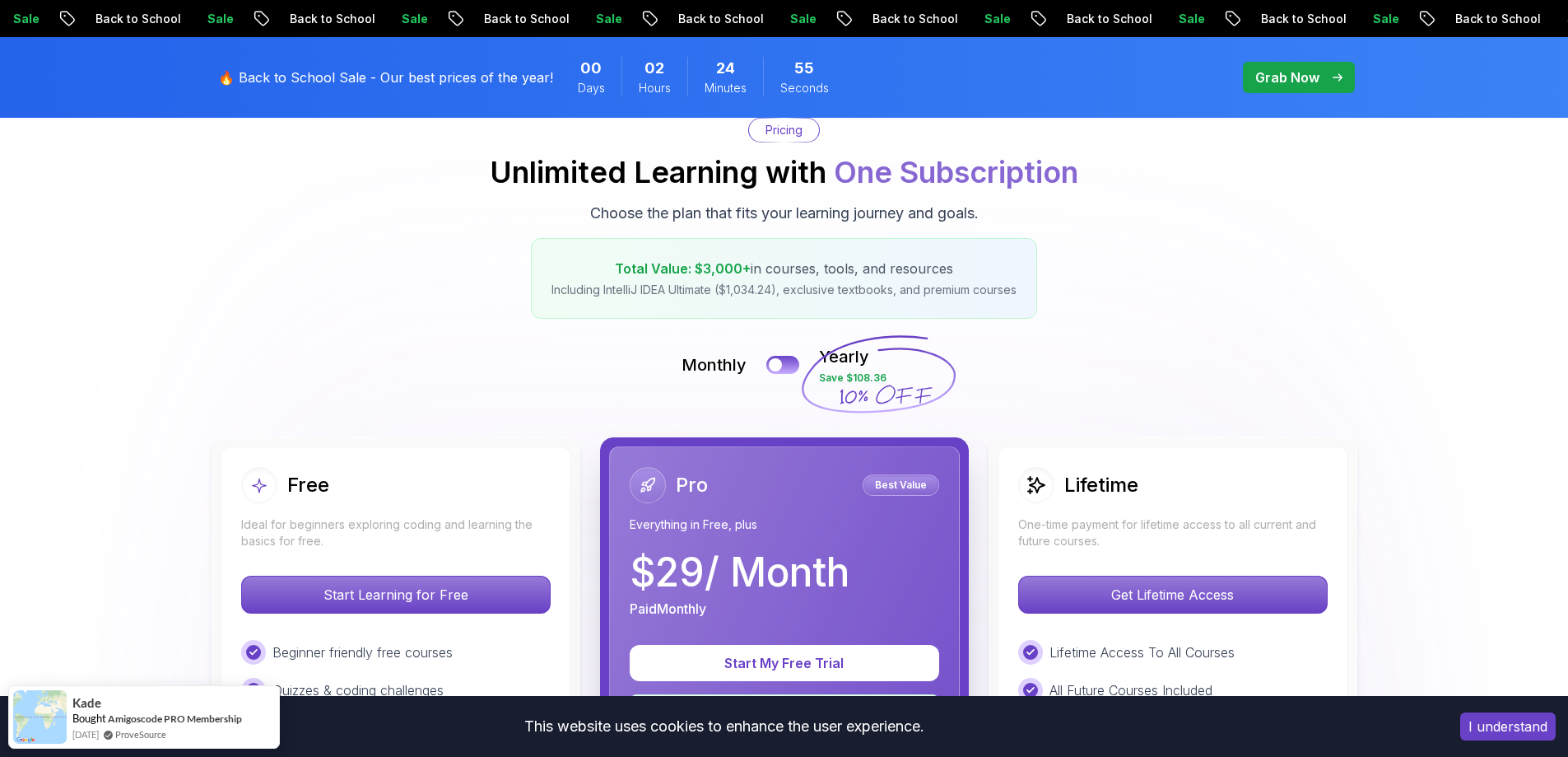
drag, startPoint x: 895, startPoint y: 488, endPoint x: 851, endPoint y: 486, distance: 44.0
click at [894, 488] on p "Best Value" at bounding box center [900, 484] width 72 height 16
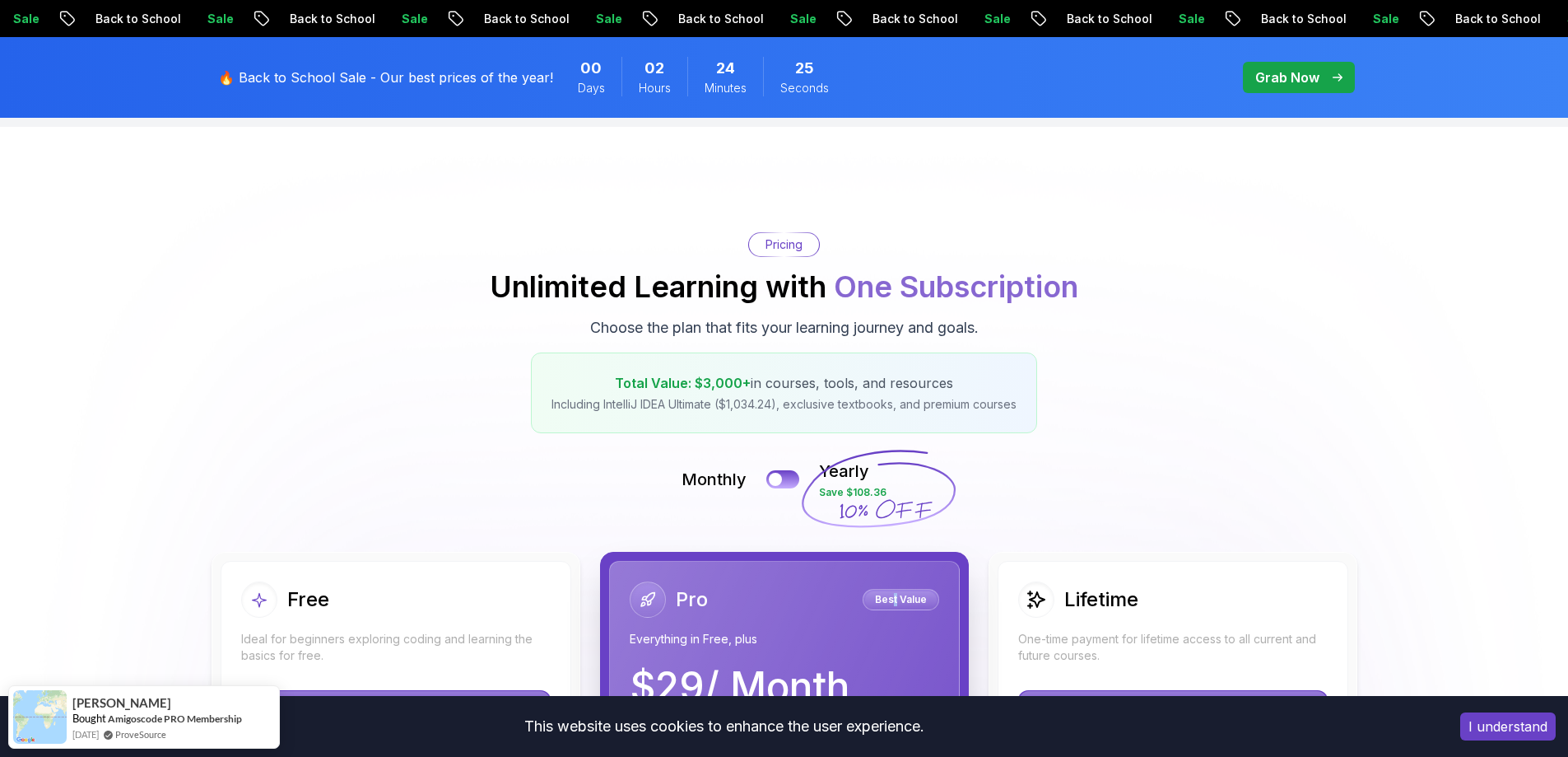
scroll to position [0, 0]
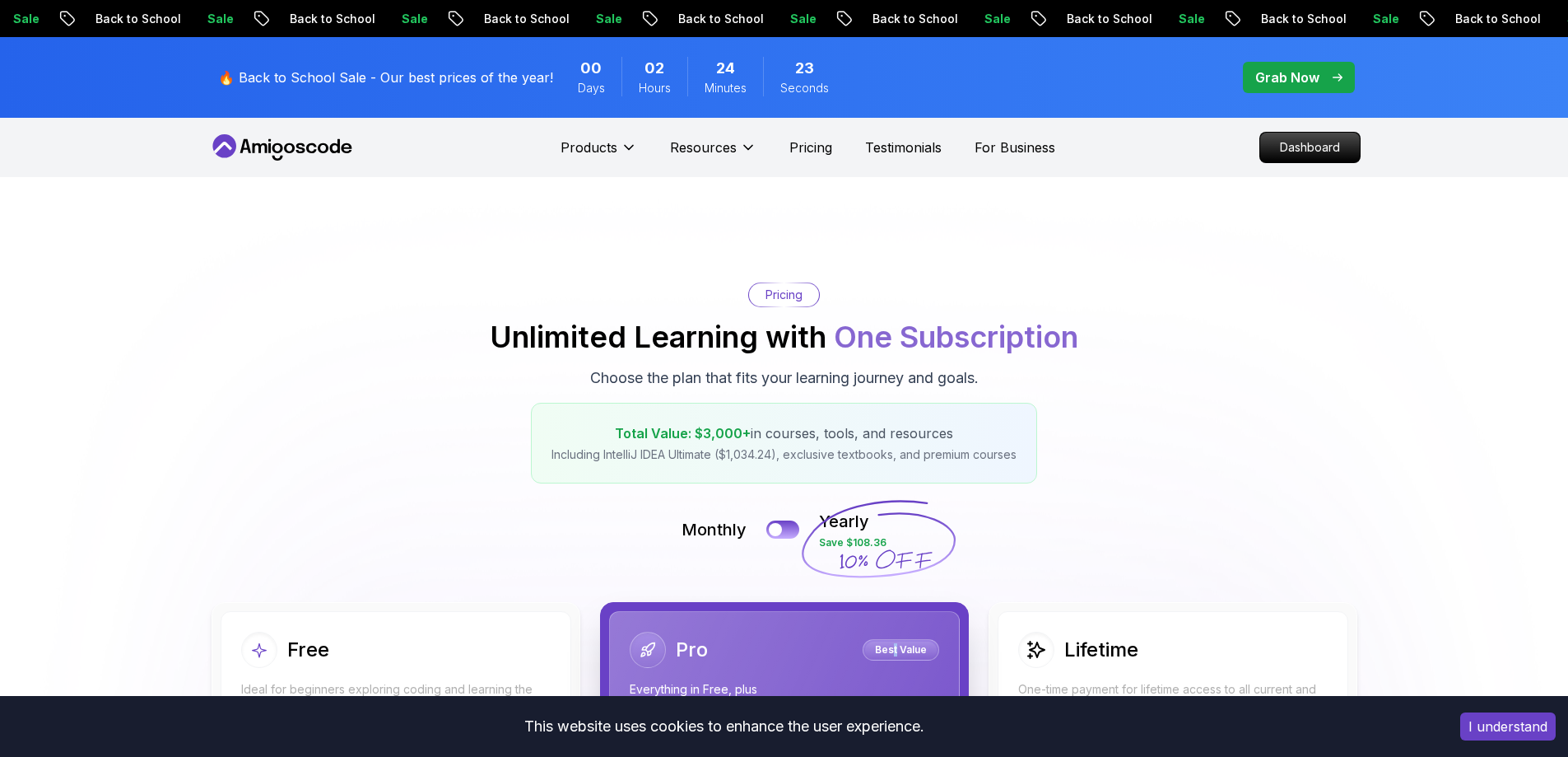
click at [1520, 719] on button "I understand" at bounding box center [1507, 726] width 95 height 28
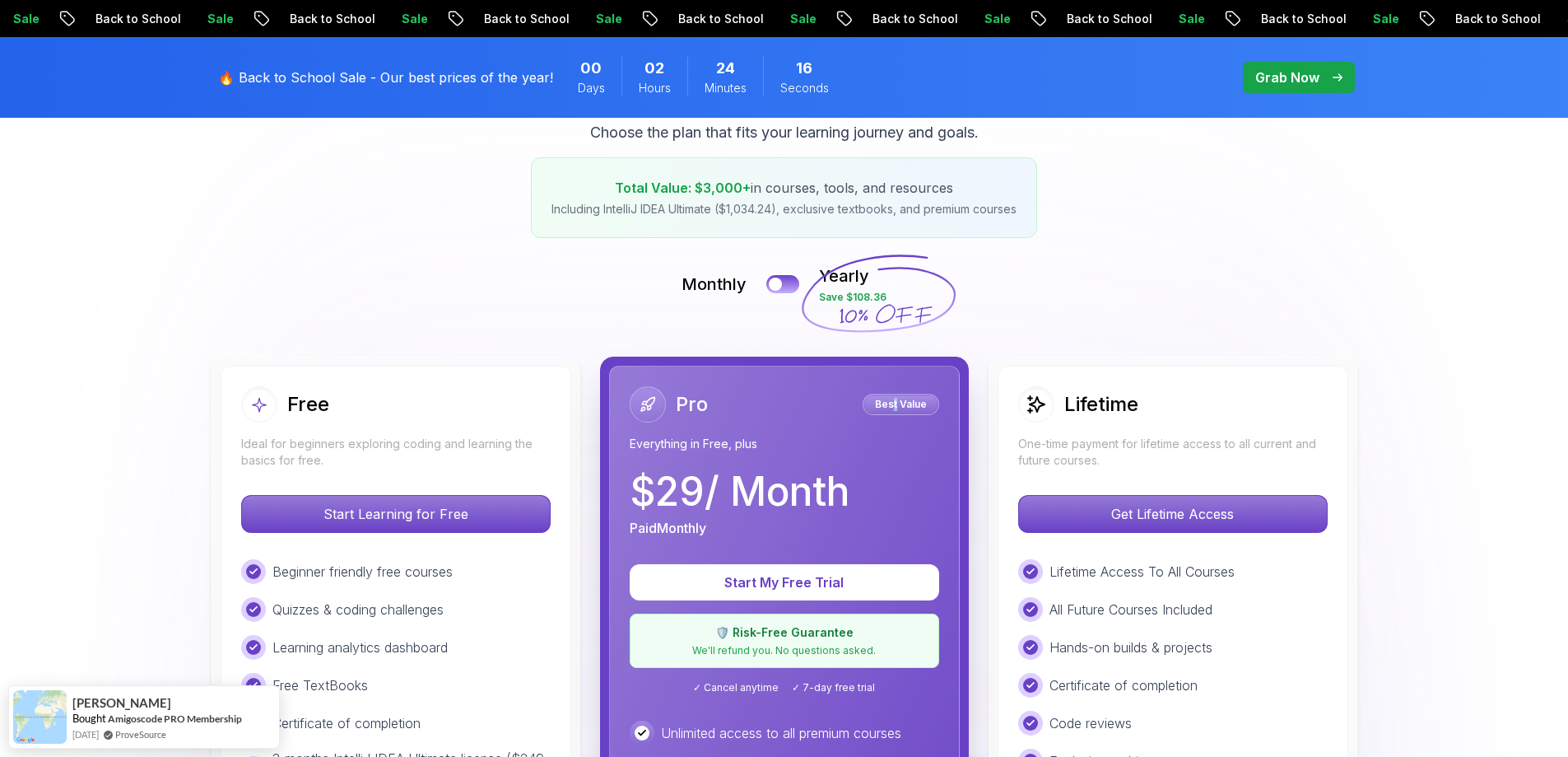
scroll to position [247, 0]
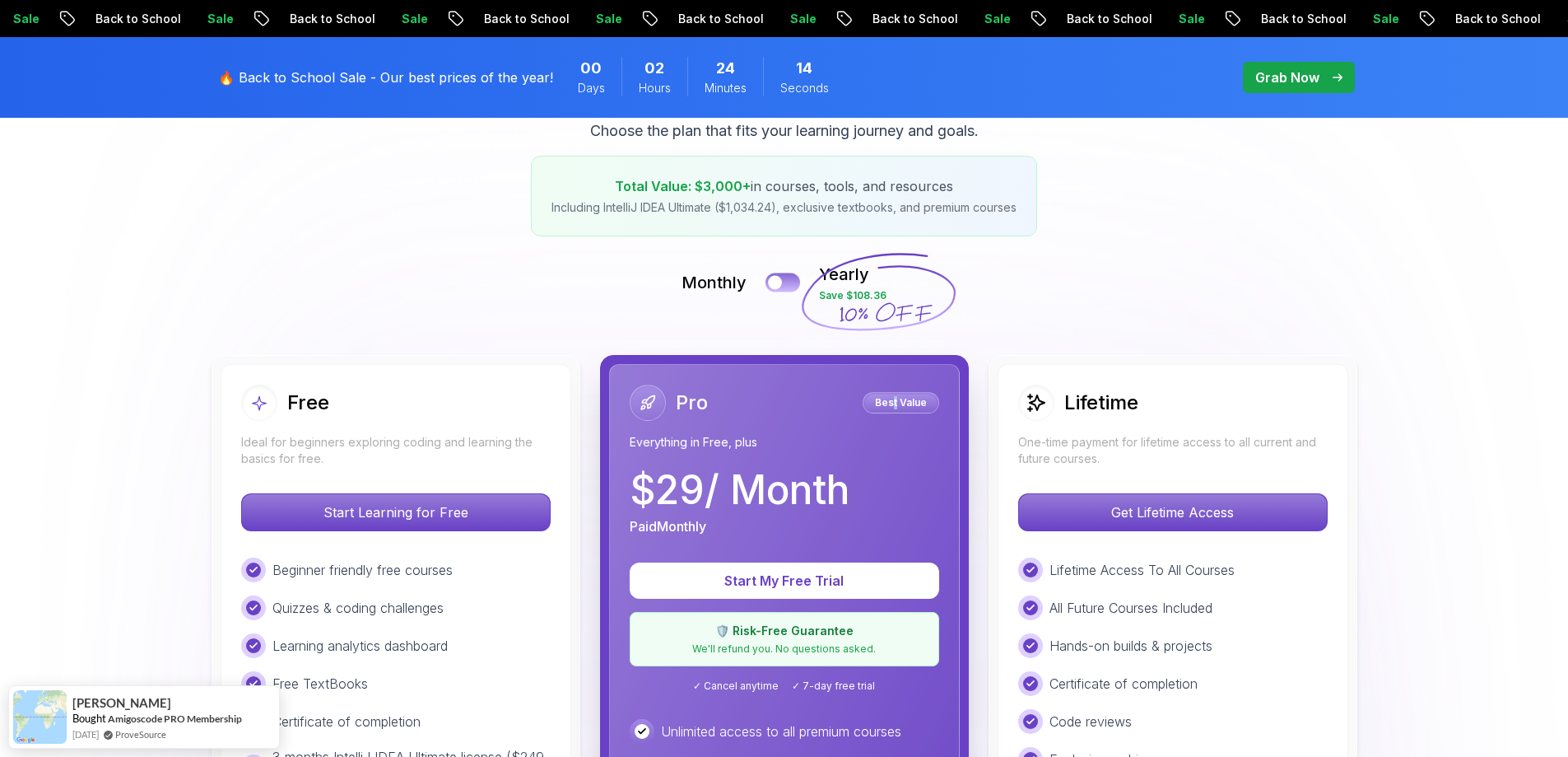
click at [778, 275] on div at bounding box center [775, 282] width 14 height 14
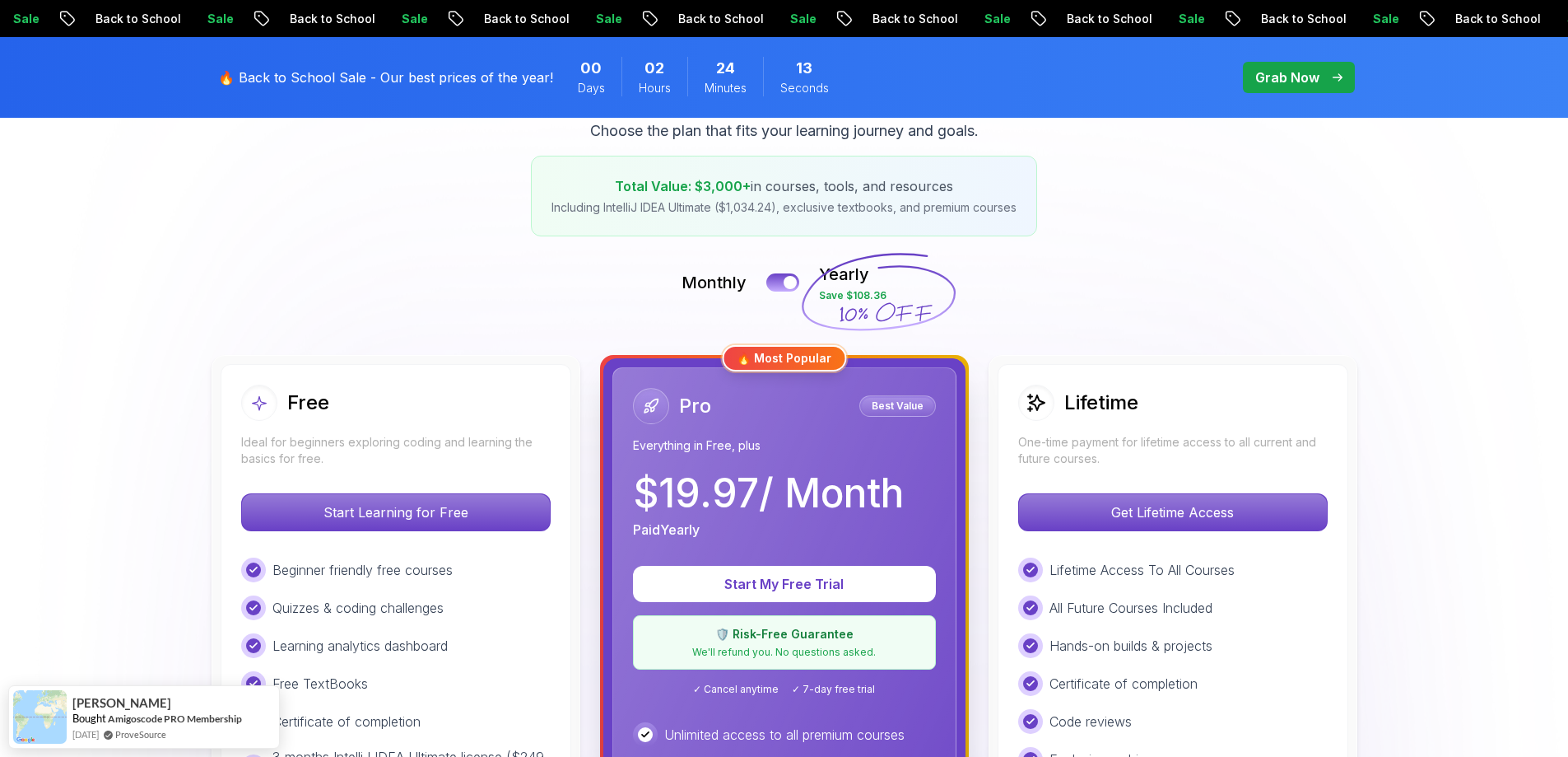
drag, startPoint x: 838, startPoint y: 292, endPoint x: 918, endPoint y: 292, distance: 80.0
click at [916, 292] on icon at bounding box center [878, 292] width 158 height 145
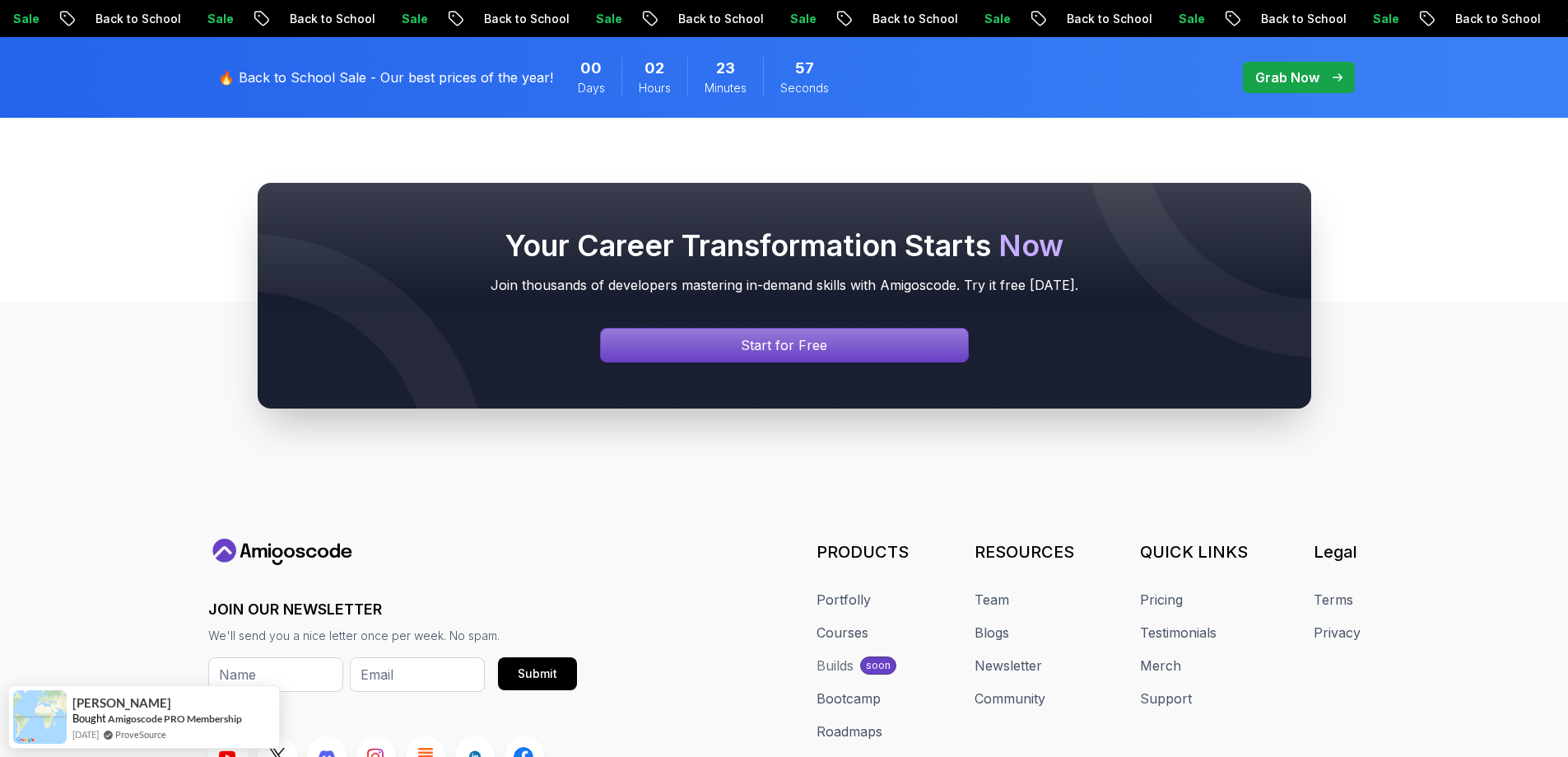
scroll to position [6998, 0]
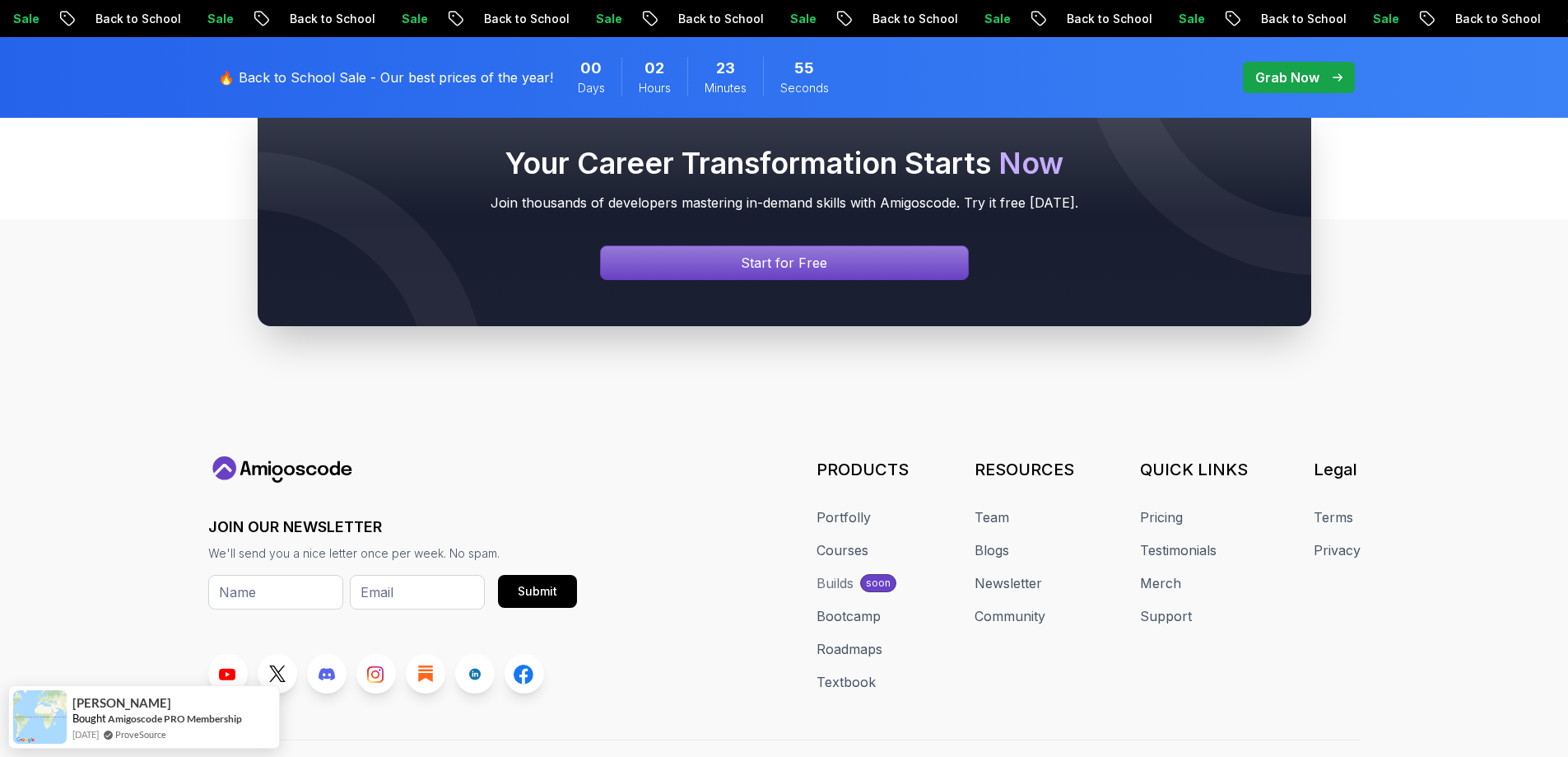
click at [843, 573] on div "Builds" at bounding box center [835, 583] width 37 height 20
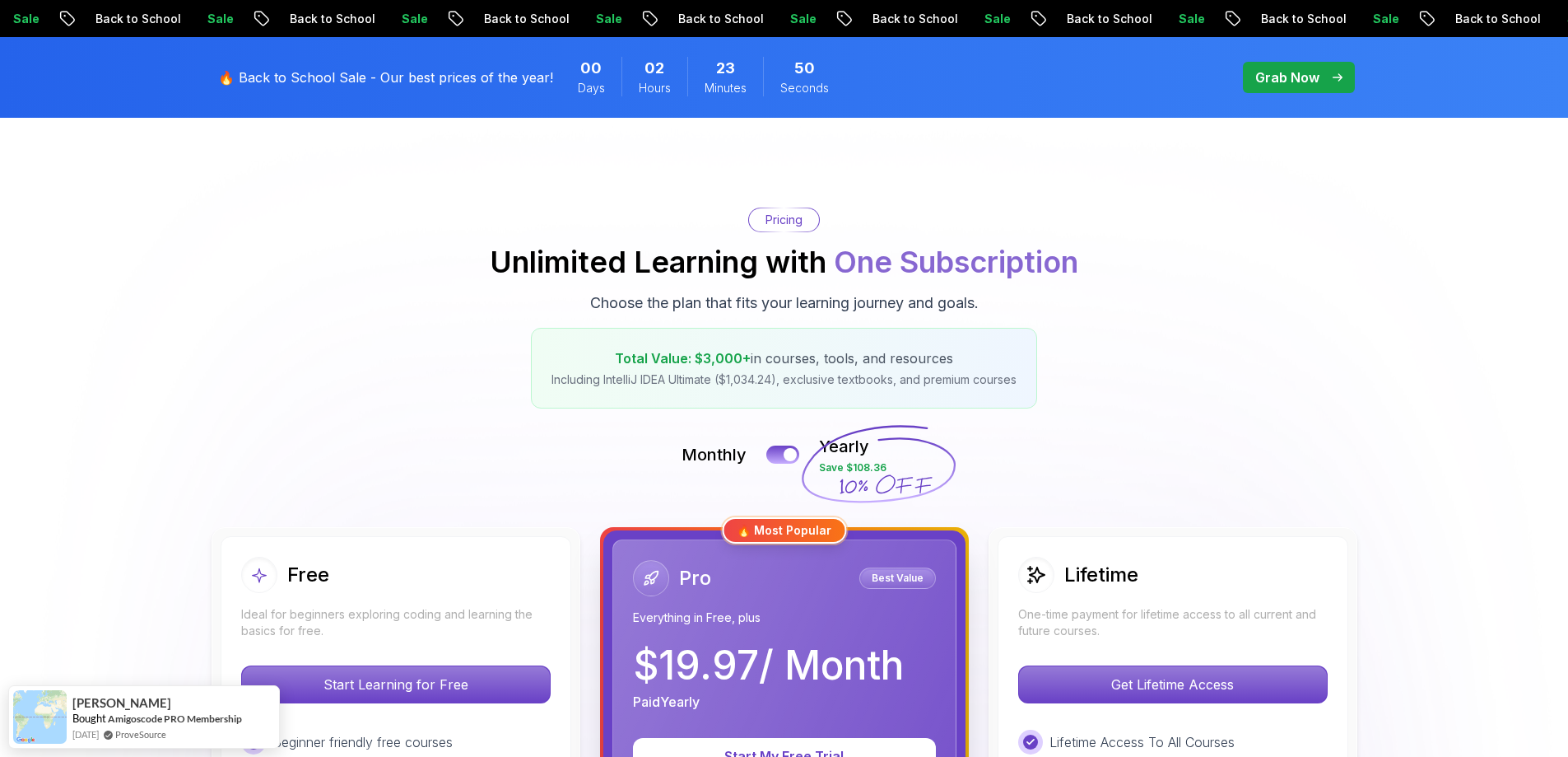
scroll to position [0, 0]
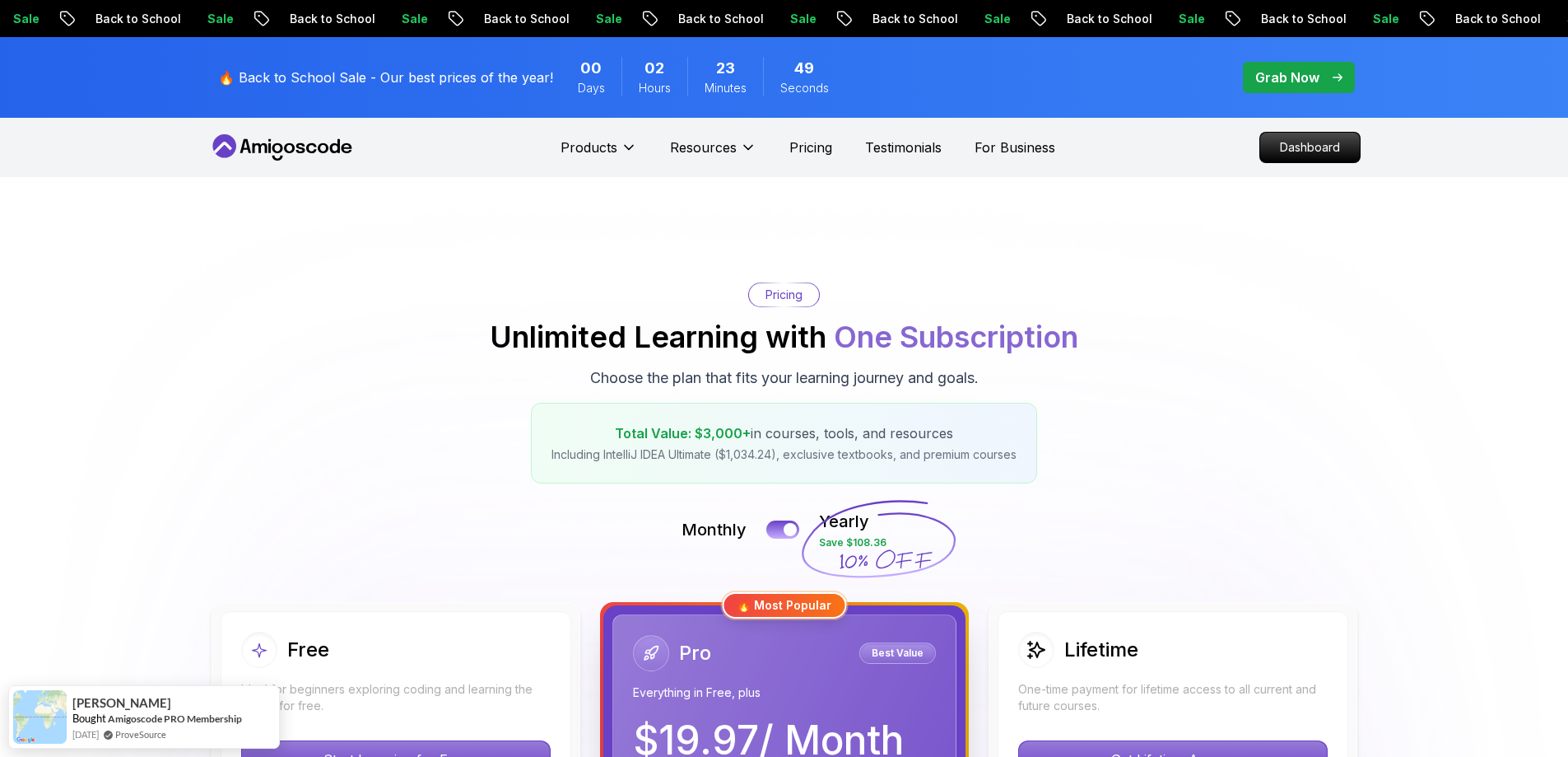
click at [295, 155] on icon at bounding box center [281, 147] width 148 height 26
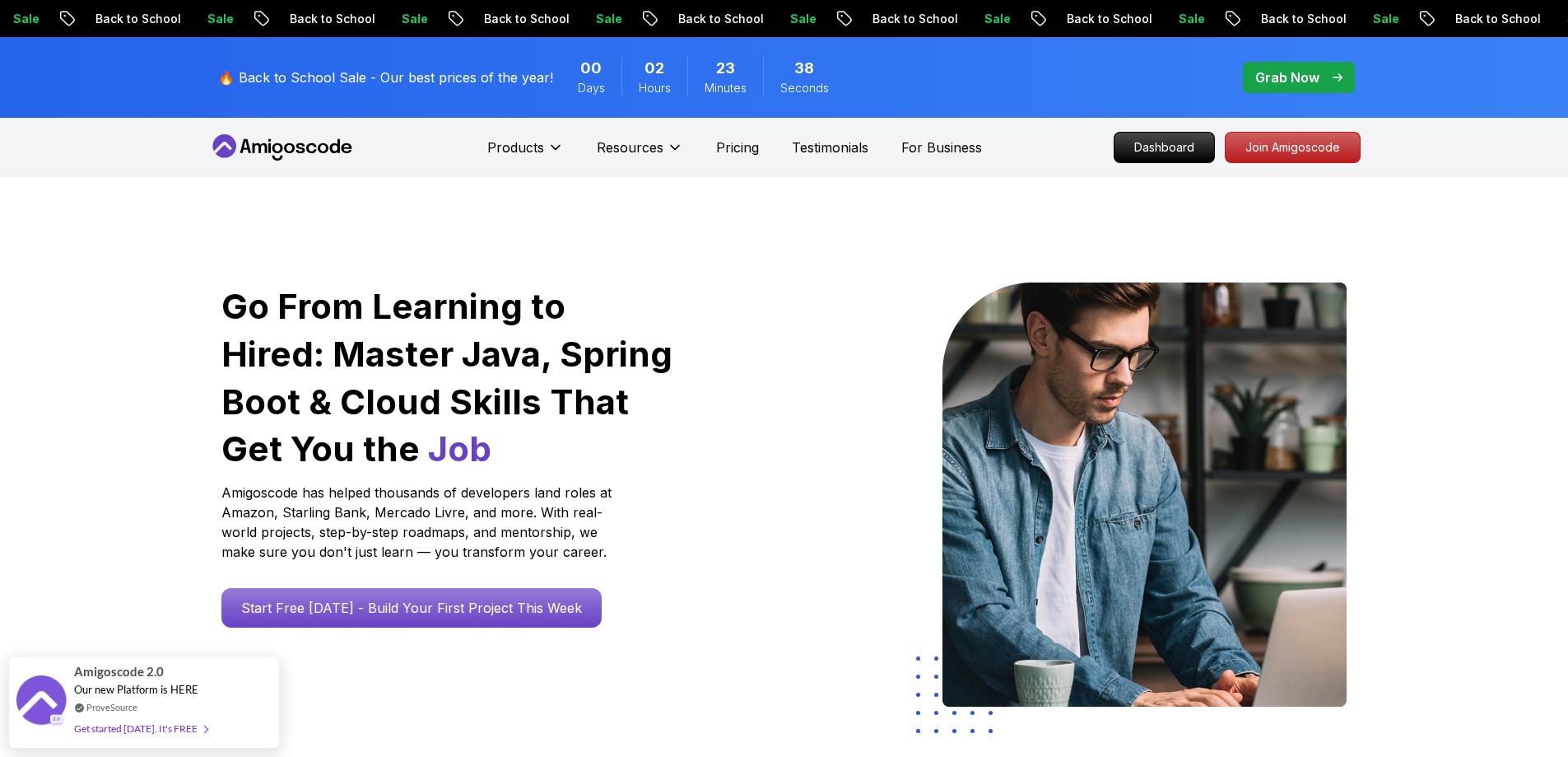
click at [235, 144] on icon at bounding box center [224, 146] width 24 height 24
